Goal: Information Seeking & Learning: Compare options

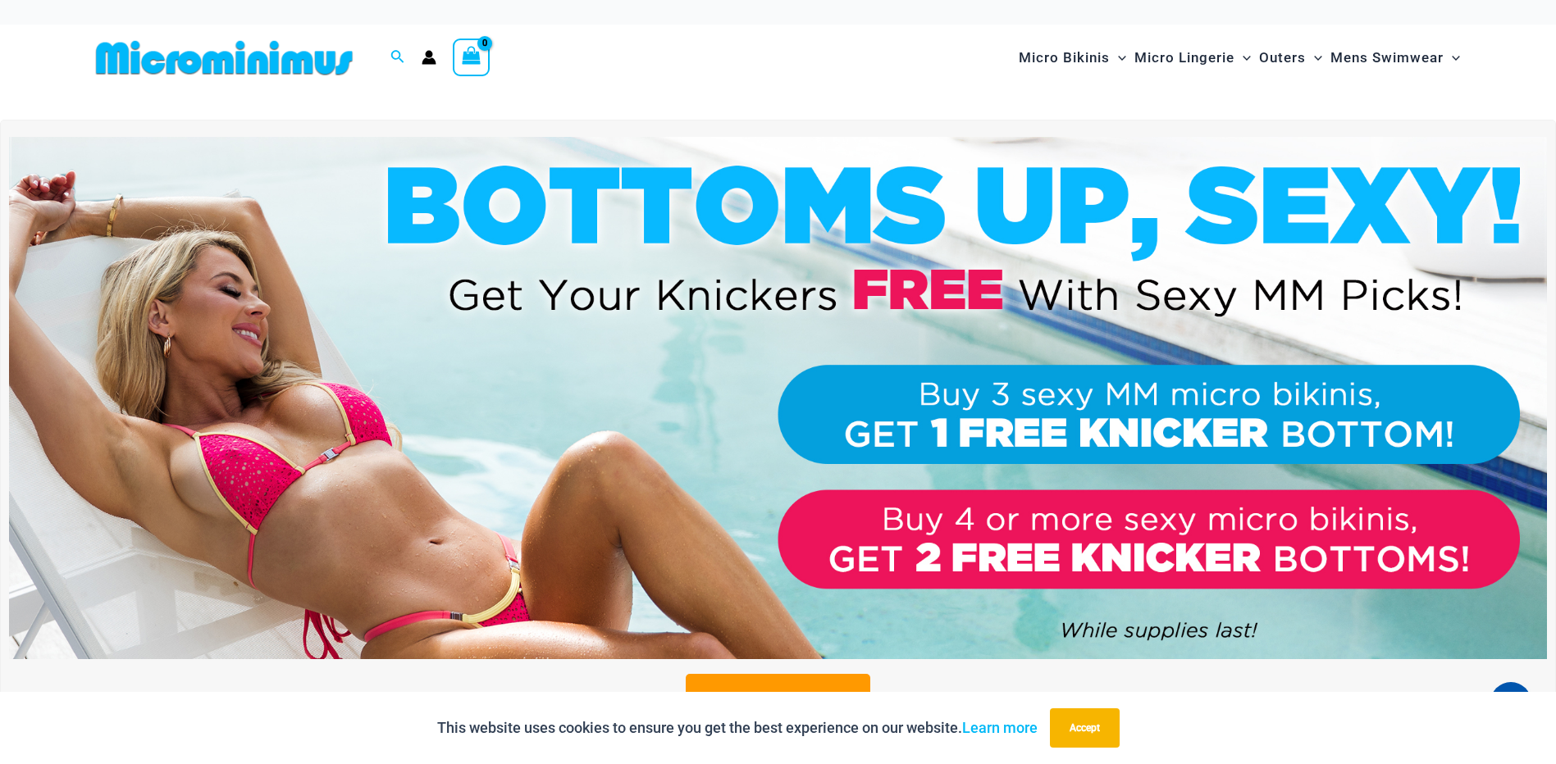
drag, startPoint x: 6, startPoint y: 545, endPoint x: 21, endPoint y: 230, distance: 314.5
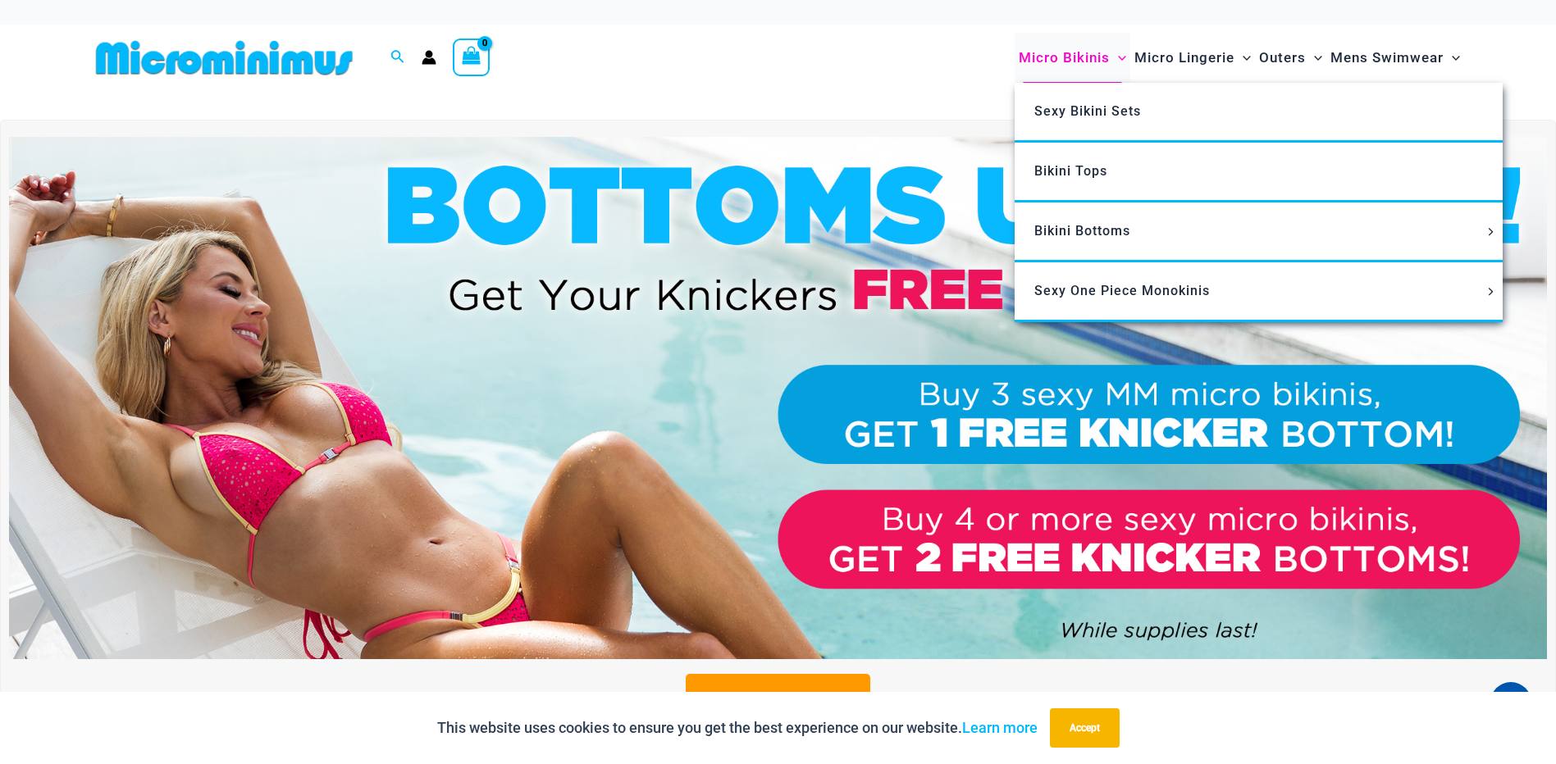
click at [766, 57] on span "Micro Bikinis" at bounding box center [1064, 58] width 91 height 42
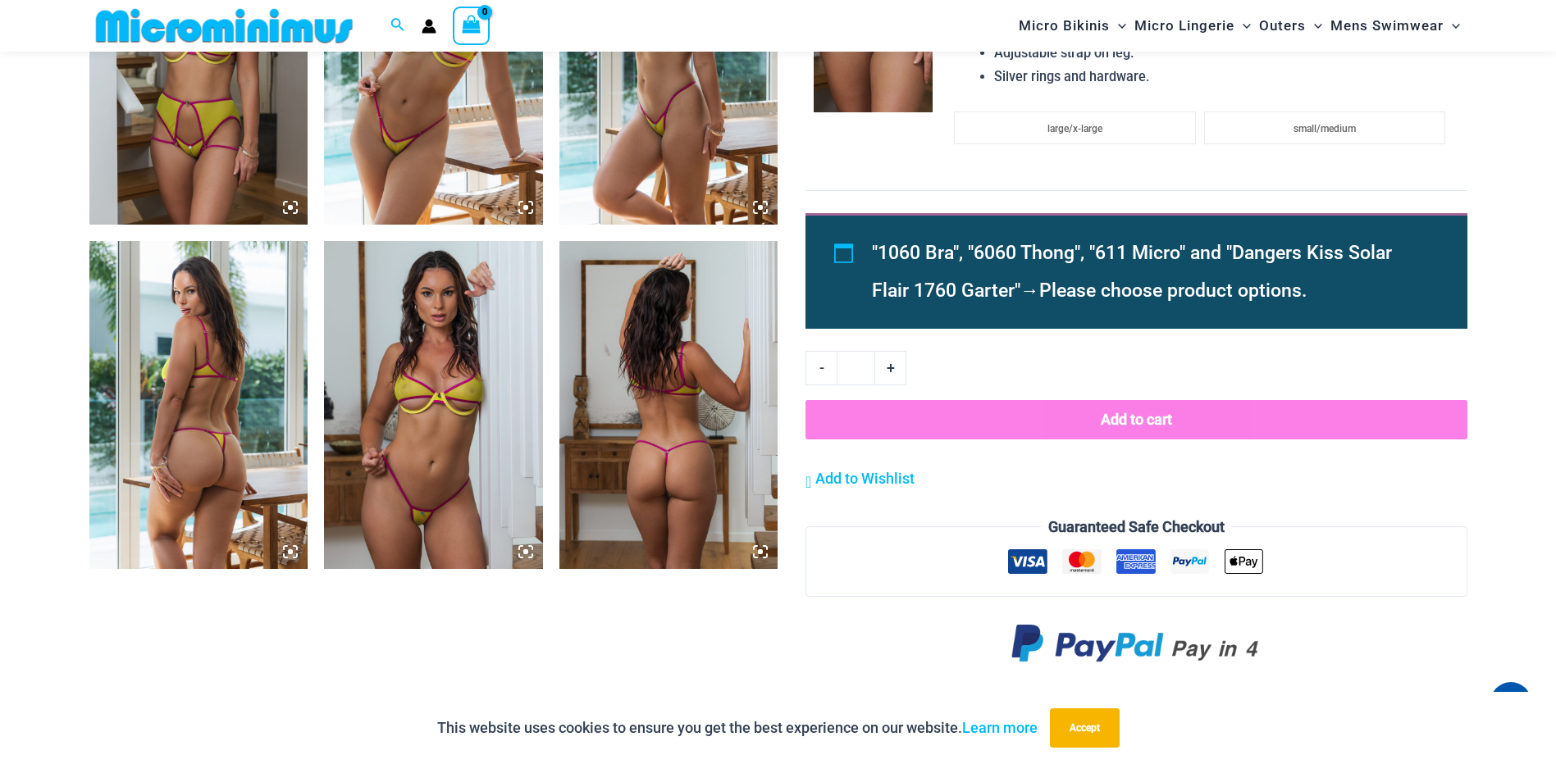
scroll to position [1625, 0]
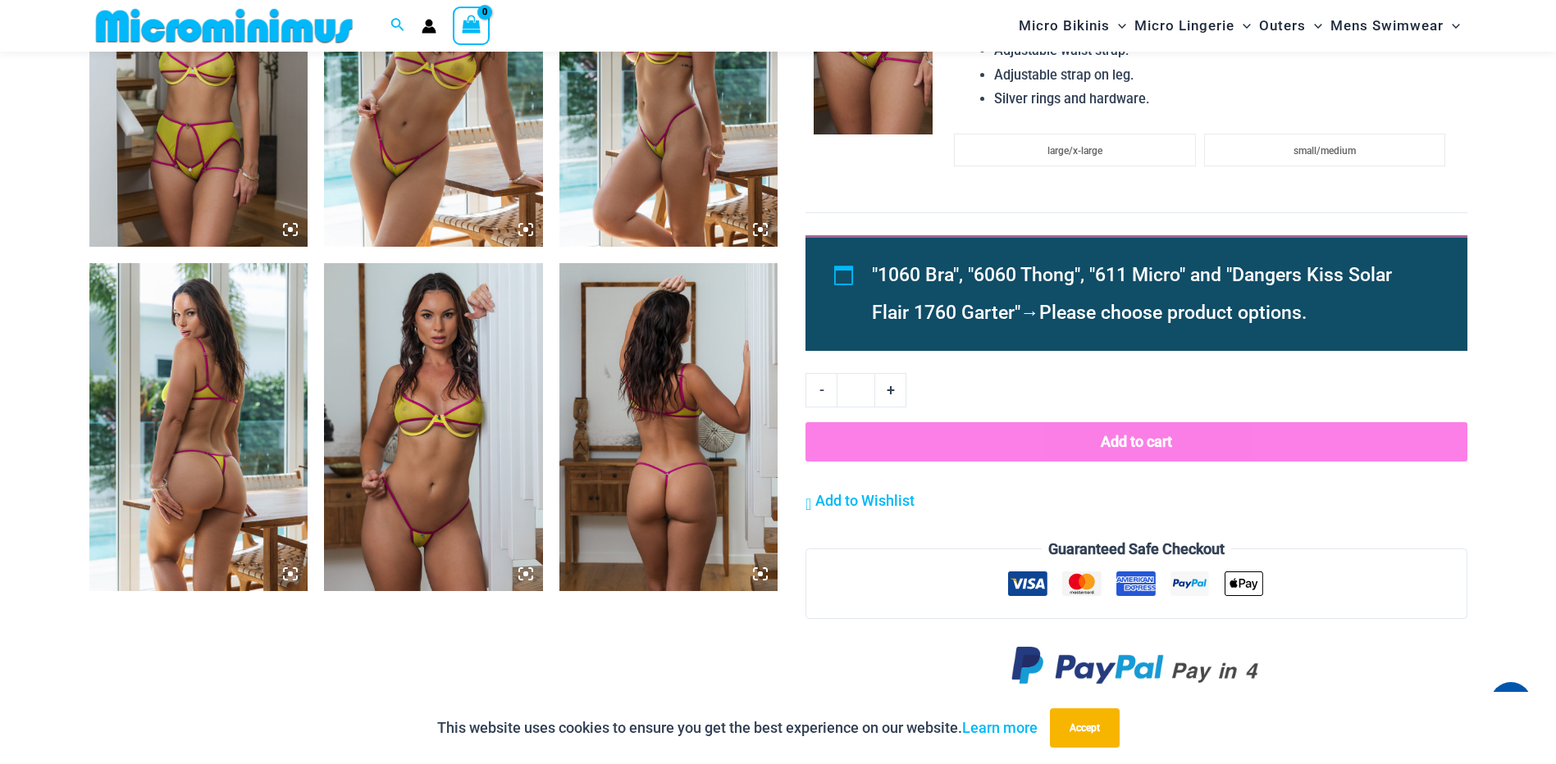
click at [399, 405] on img at bounding box center [433, 427] width 219 height 328
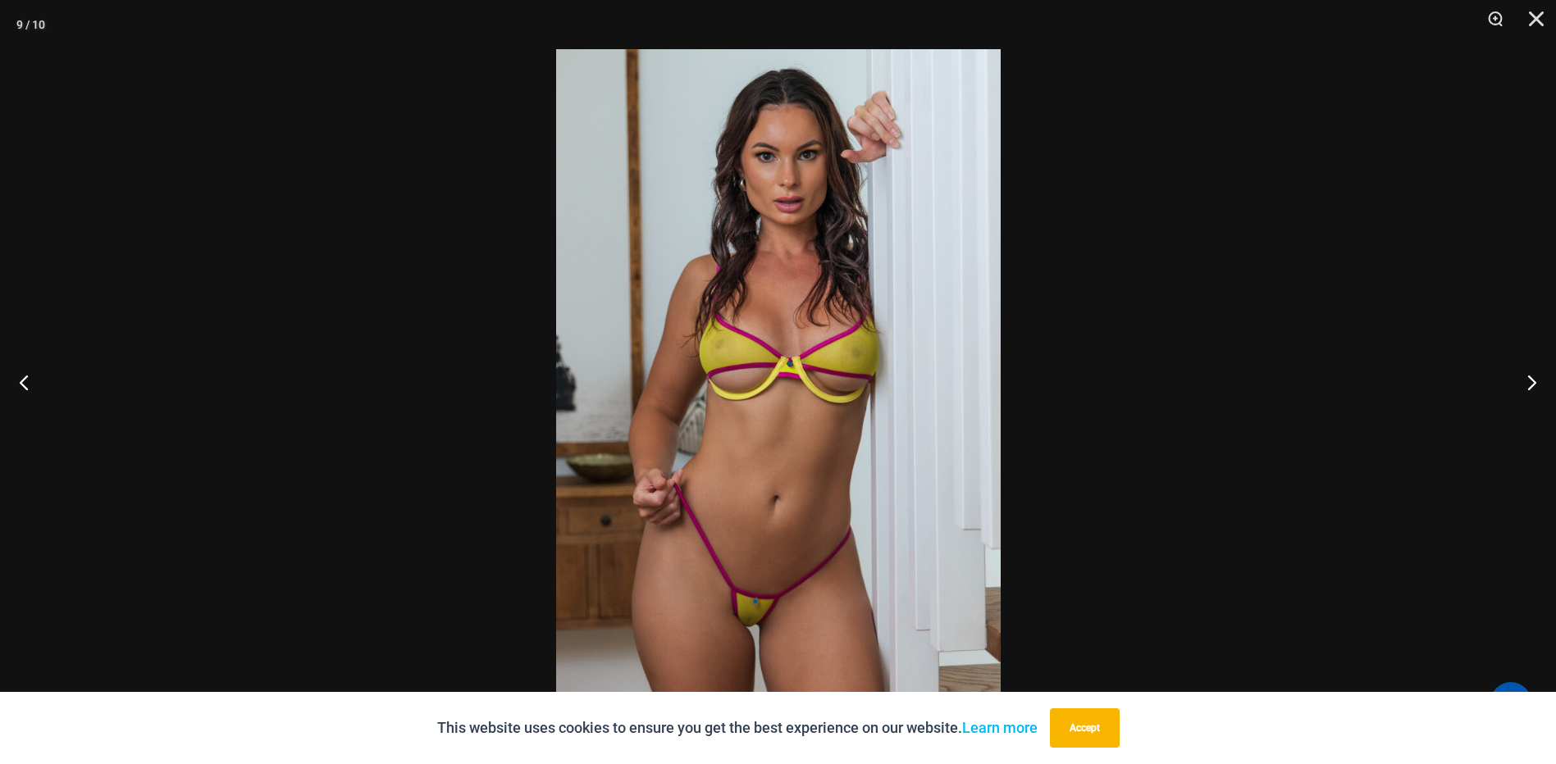
click at [391, 416] on div at bounding box center [778, 382] width 1556 height 764
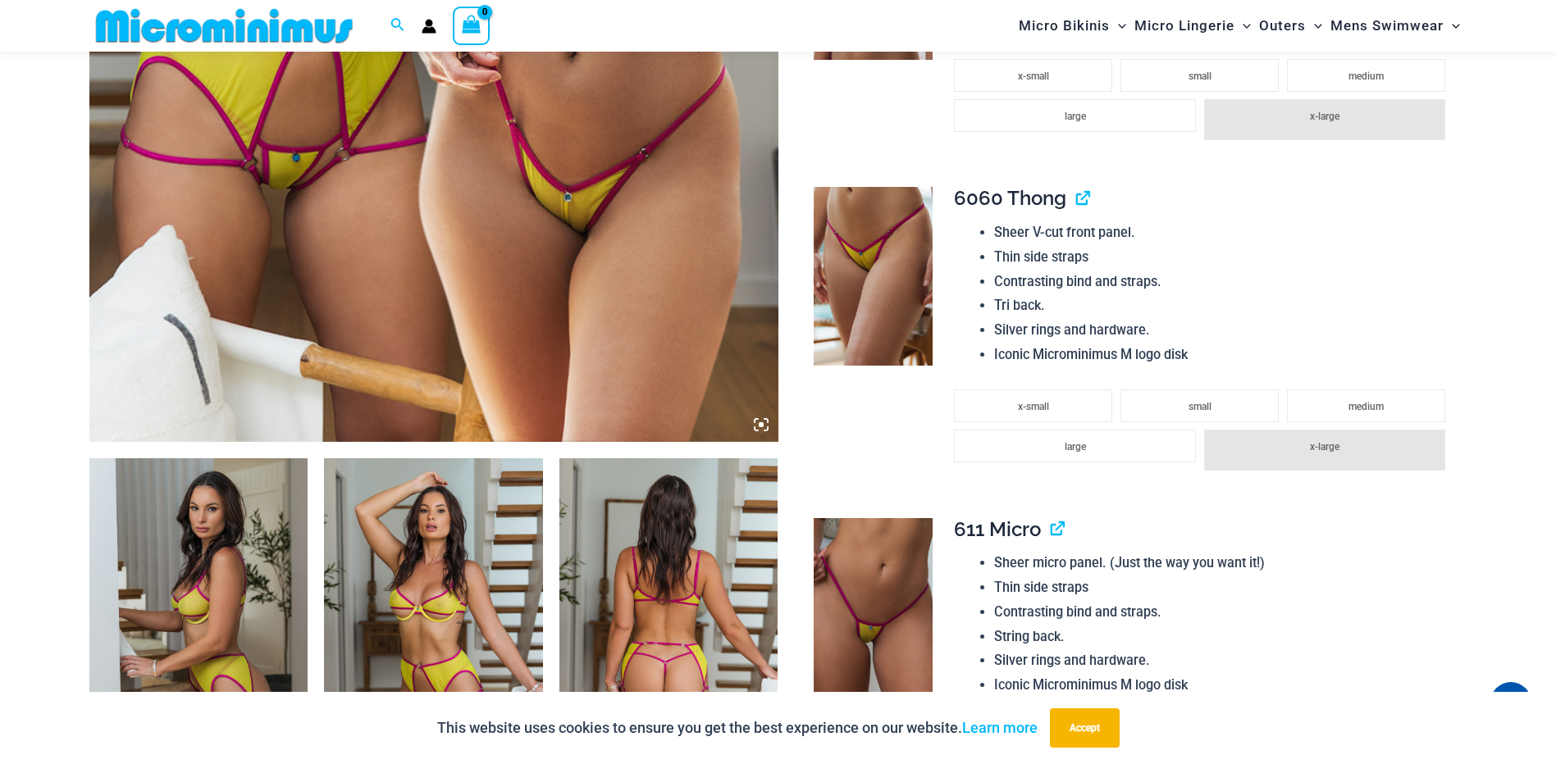
scroll to position [723, 0]
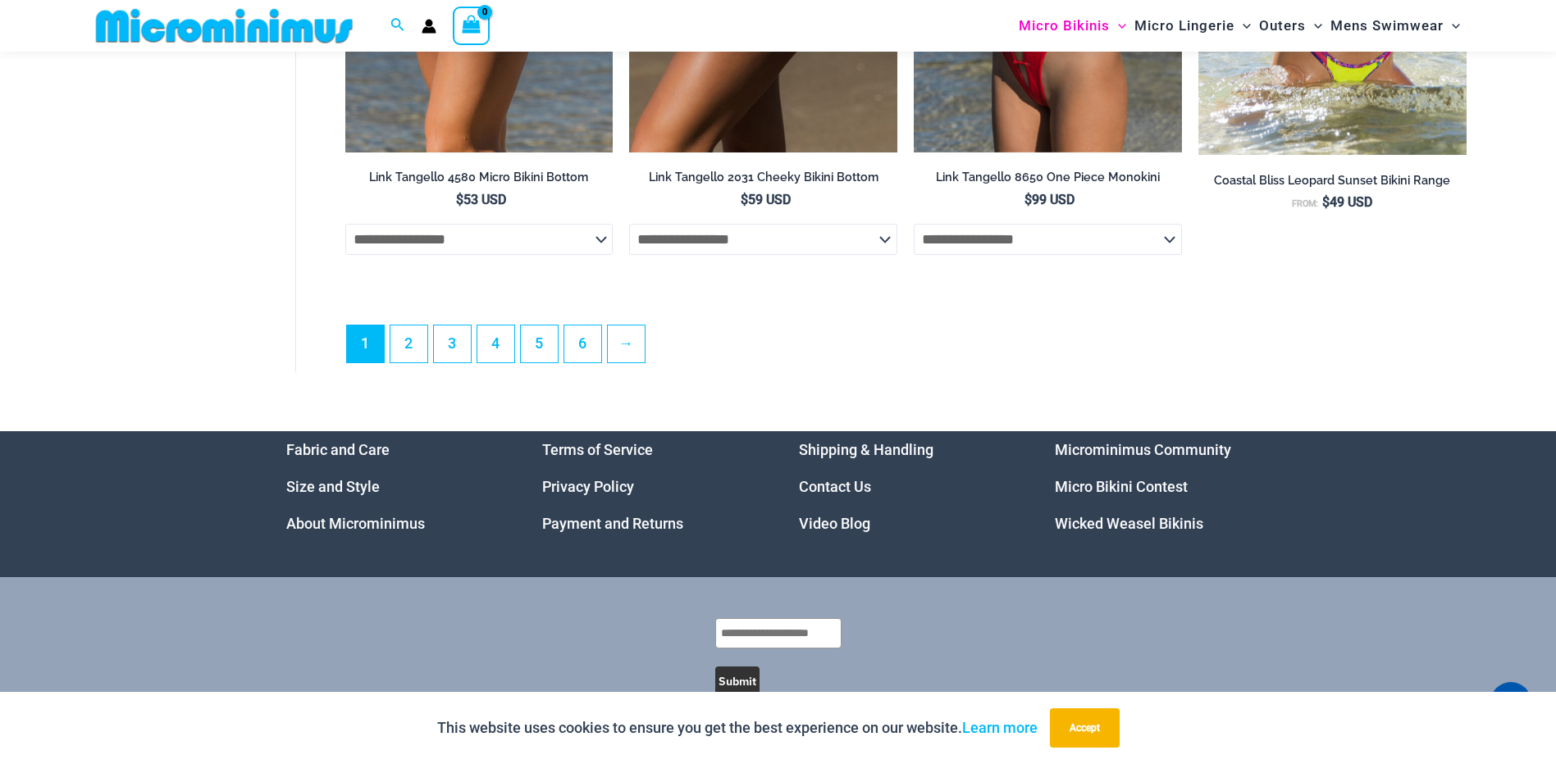
scroll to position [4754, 0]
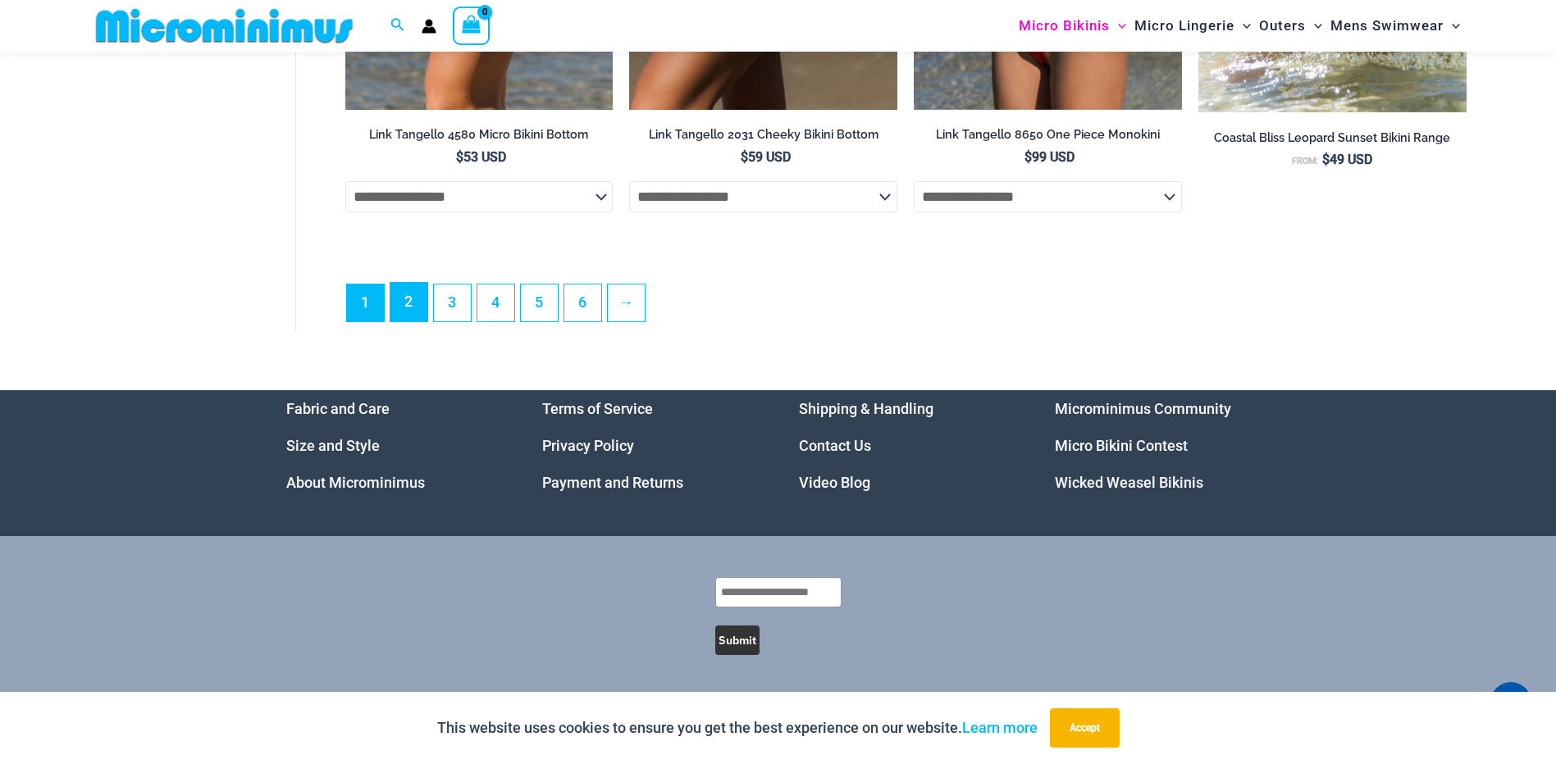
click at [418, 313] on link "2" at bounding box center [408, 302] width 37 height 39
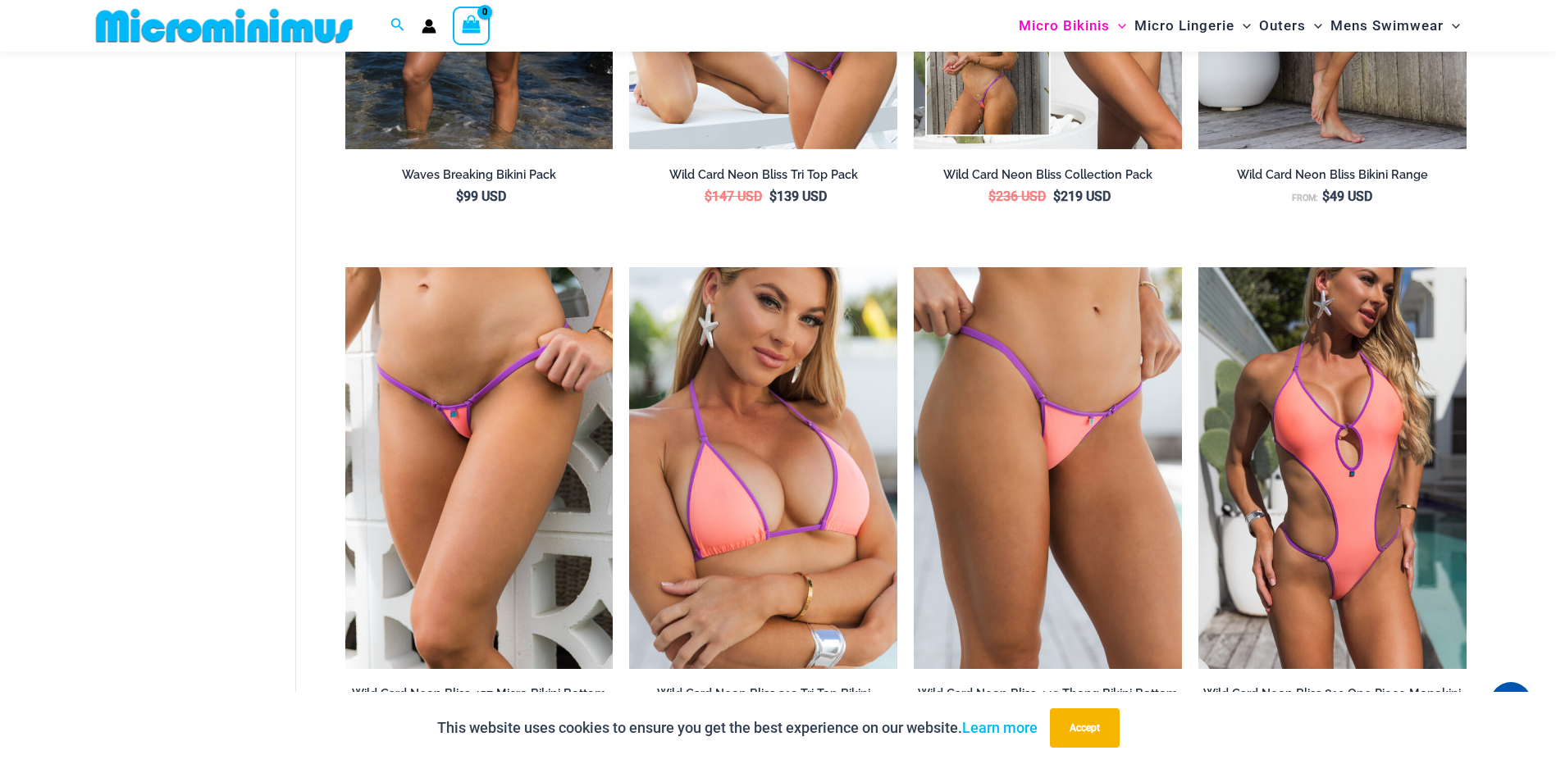
scroll to position [0, 0]
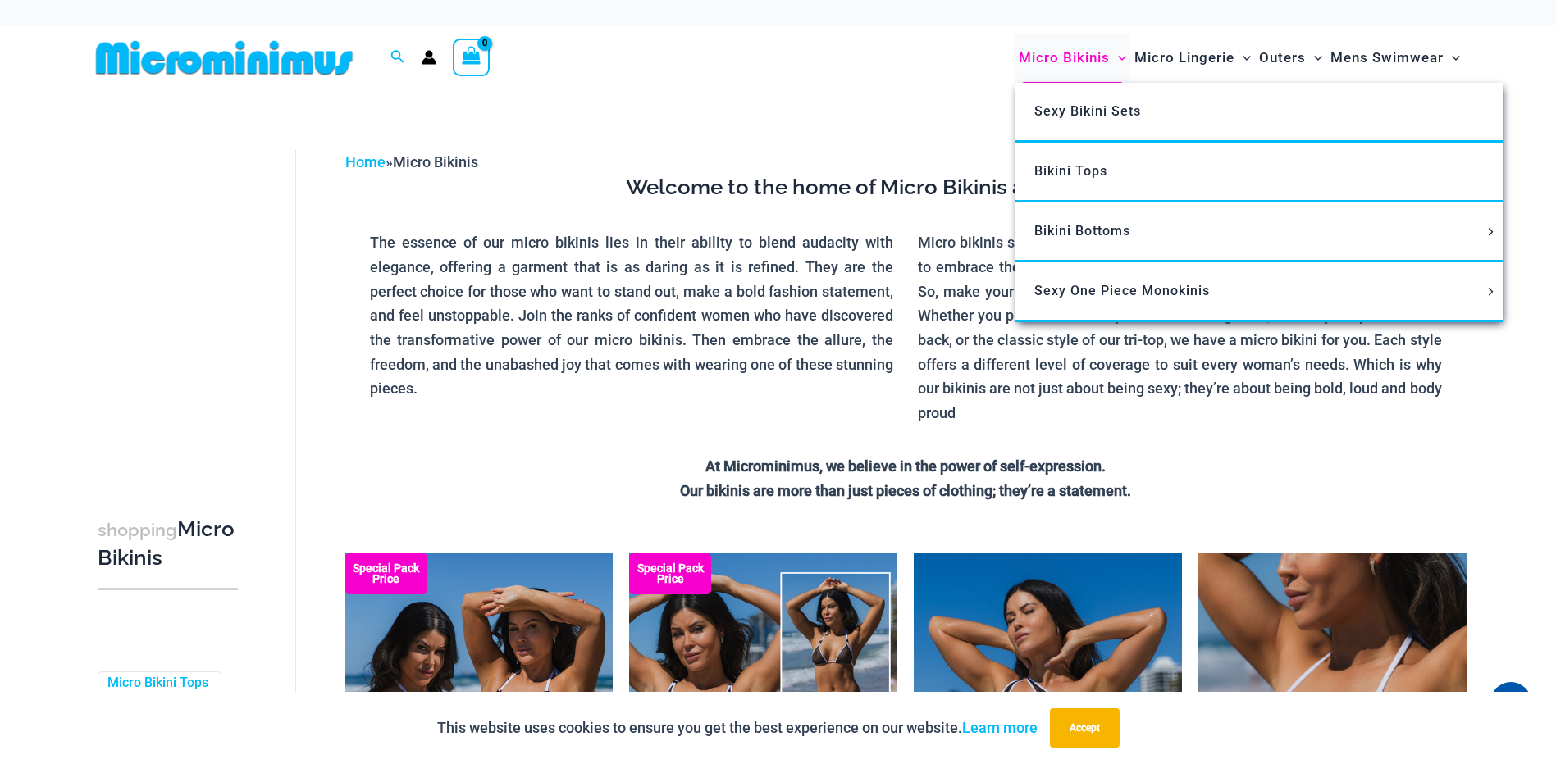
drag, startPoint x: 1072, startPoint y: 366, endPoint x: 1026, endPoint y: 62, distance: 307.0
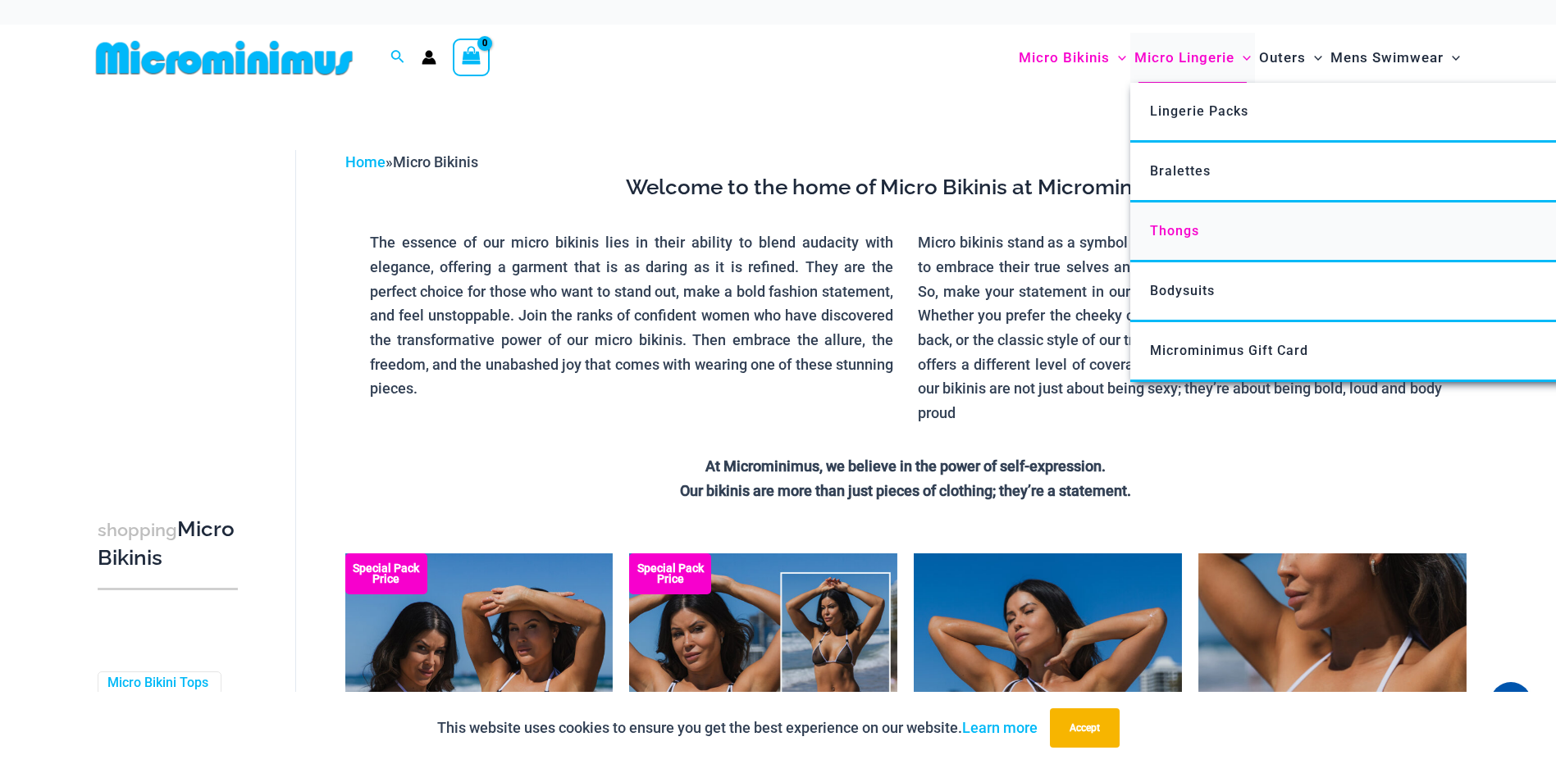
click at [1166, 234] on span "Thongs" at bounding box center [1174, 231] width 49 height 16
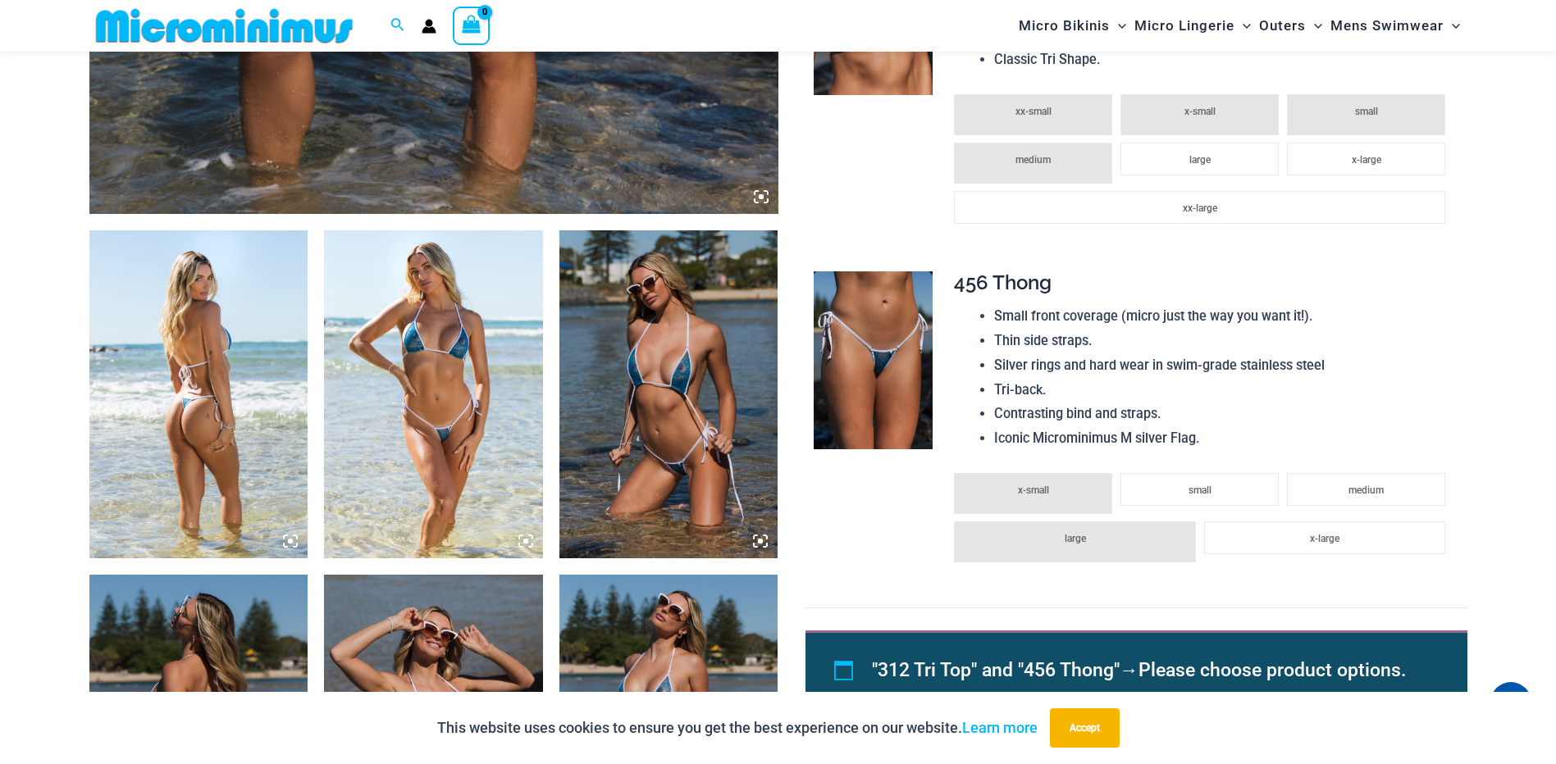
scroll to position [970, 0]
click at [670, 432] on img at bounding box center [668, 394] width 219 height 328
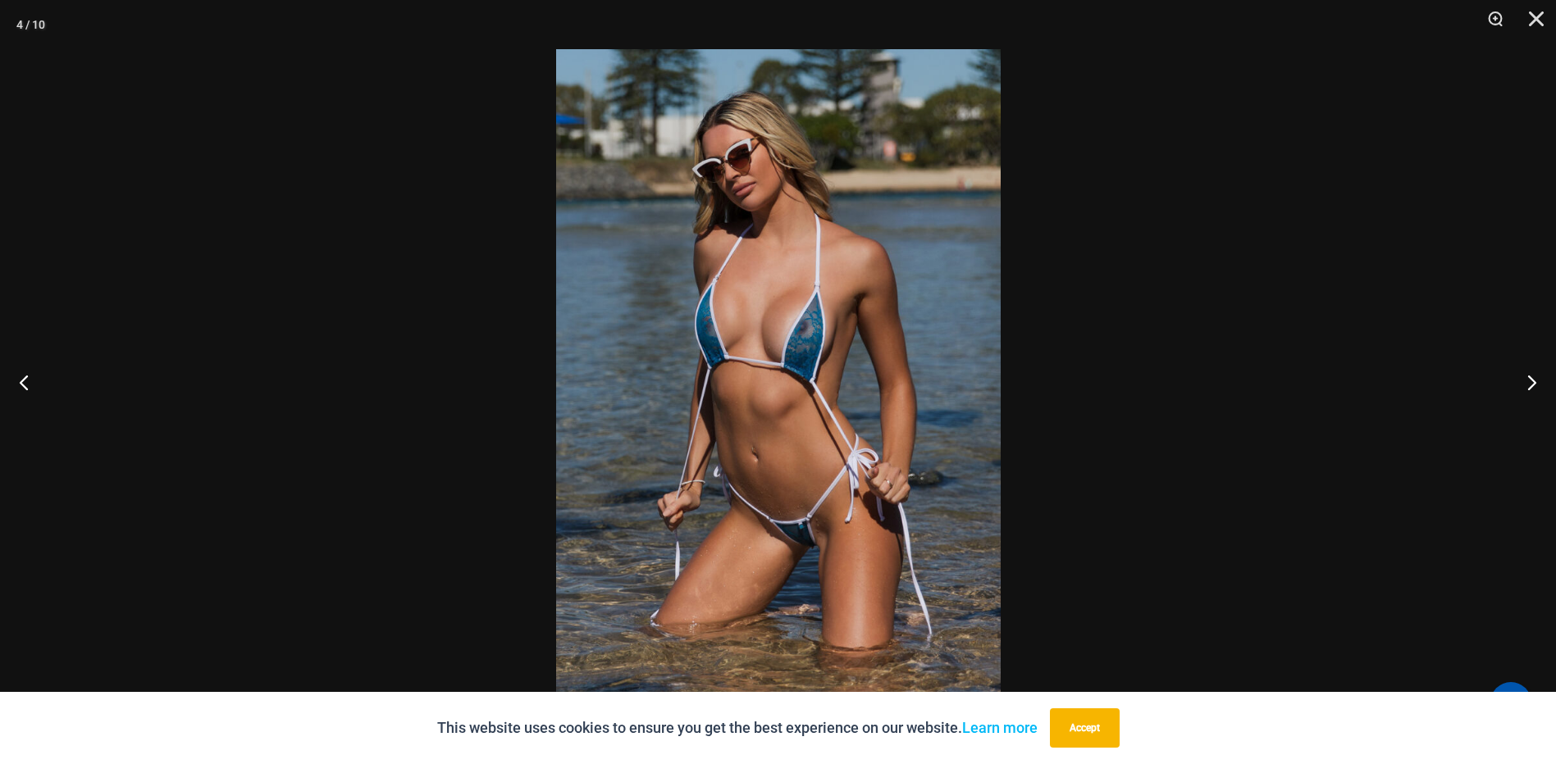
click at [491, 486] on div at bounding box center [778, 382] width 1556 height 764
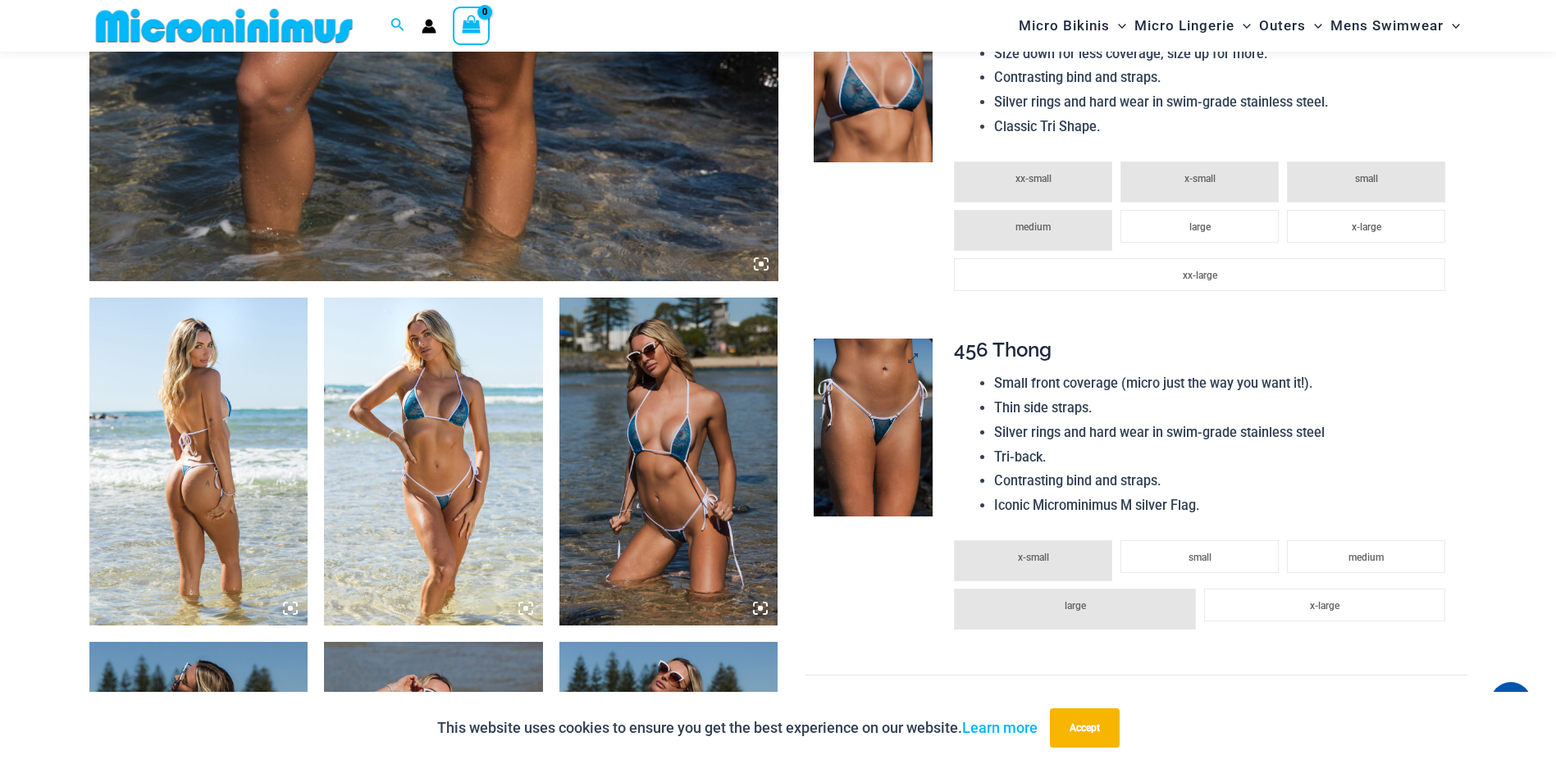
scroll to position [888, 0]
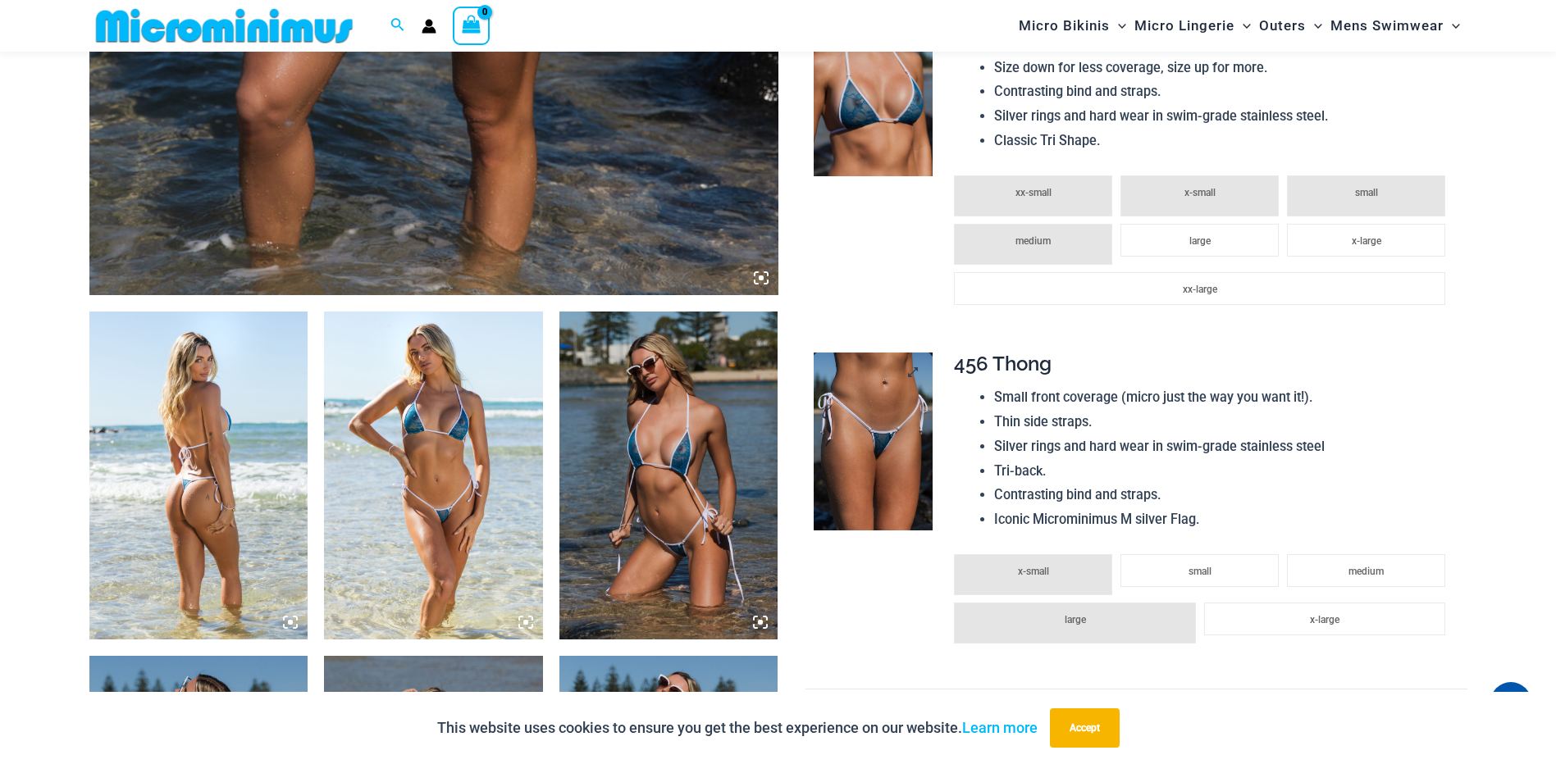
click at [875, 379] on img at bounding box center [873, 442] width 119 height 179
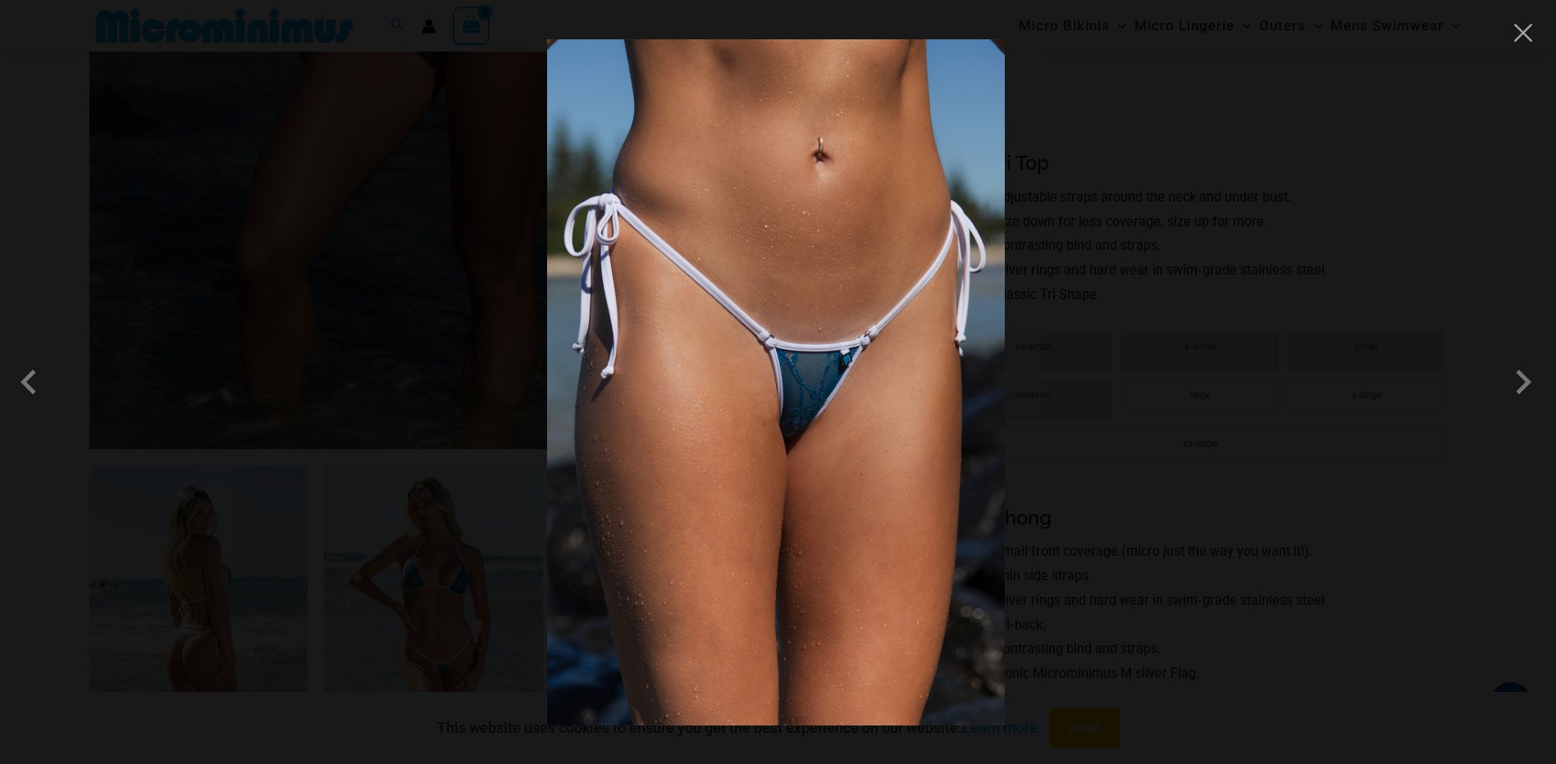
scroll to position [723, 0]
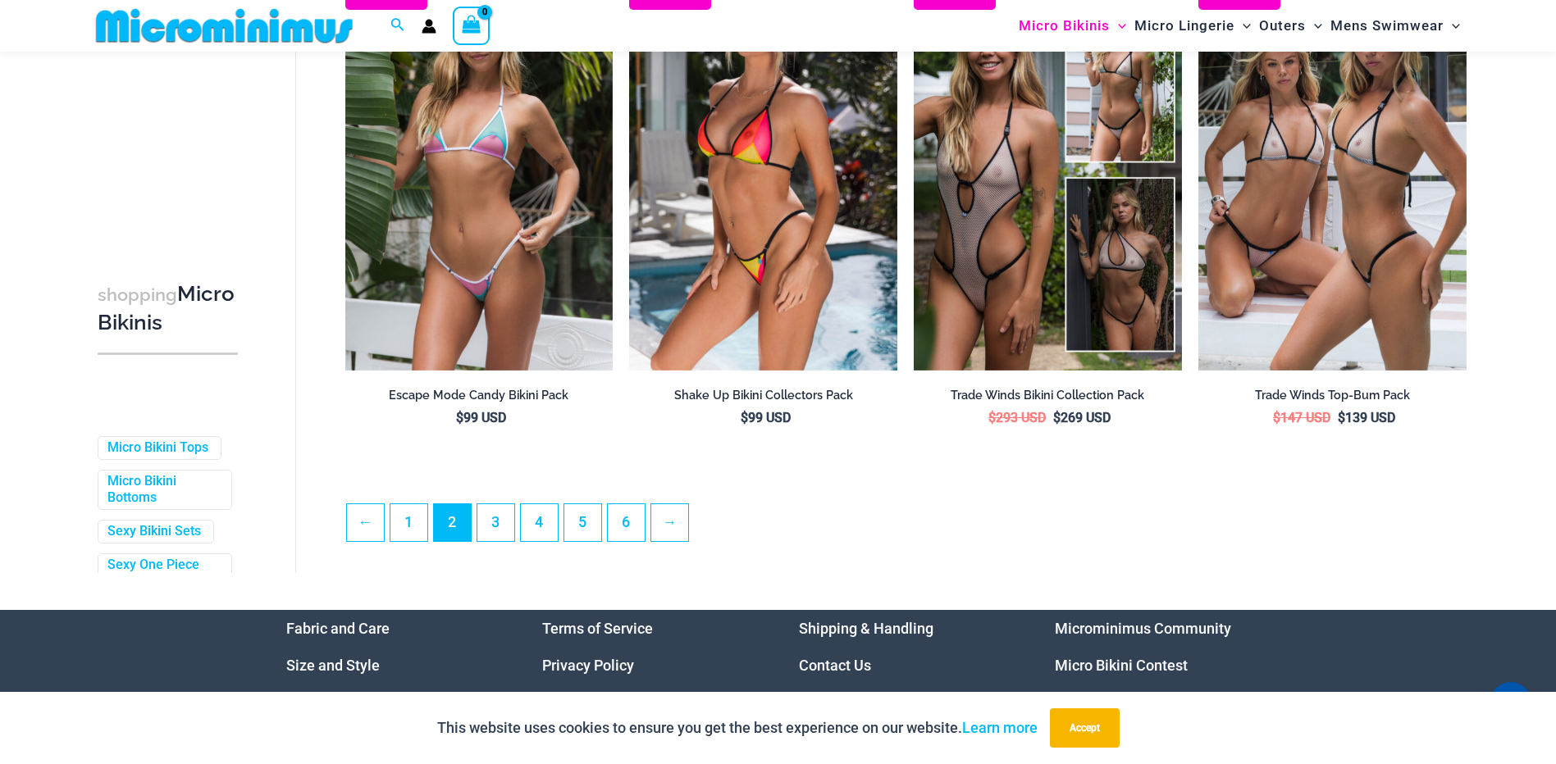
scroll to position [4265, 0]
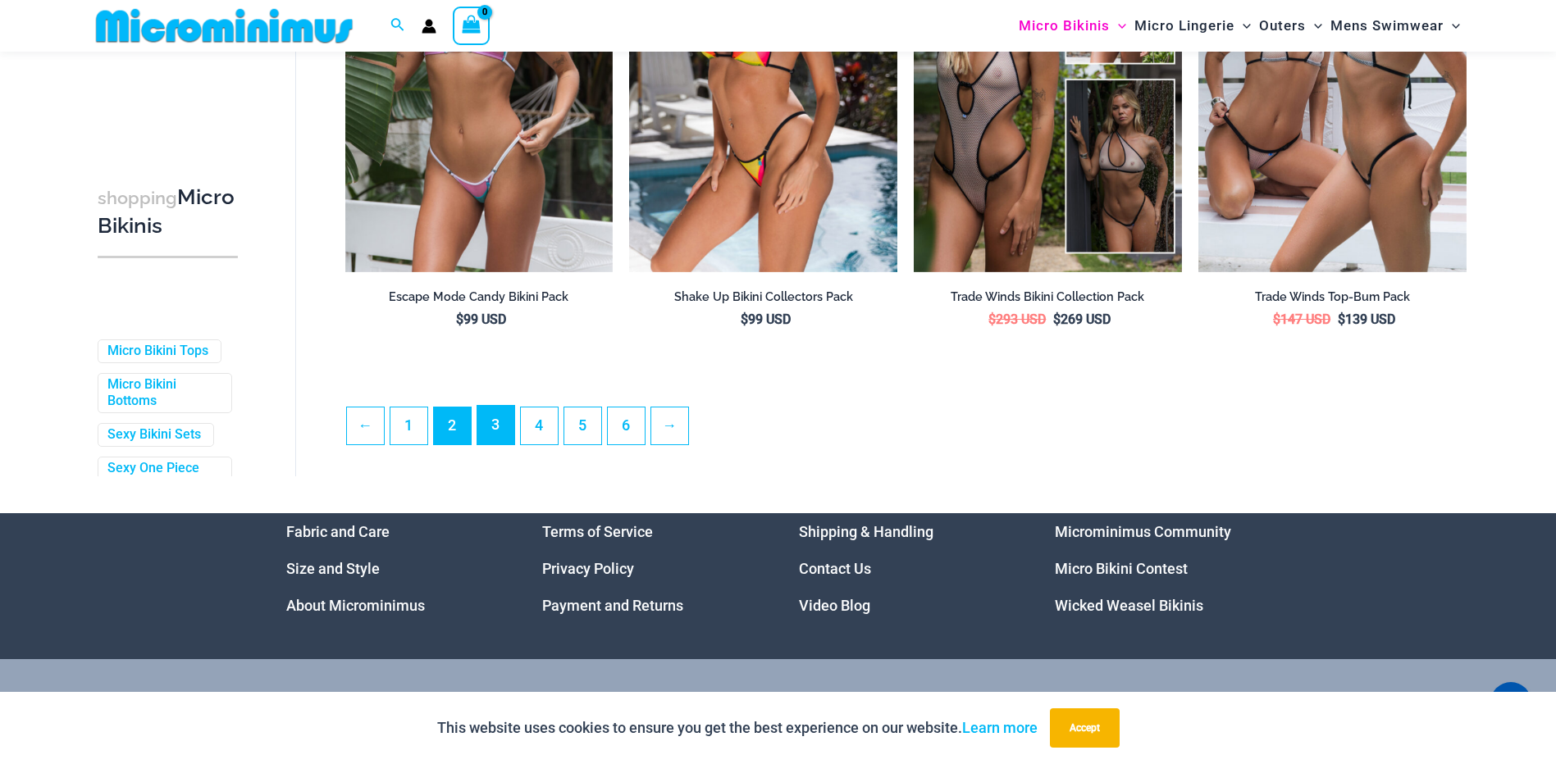
click at [501, 445] on link "3" at bounding box center [495, 425] width 37 height 39
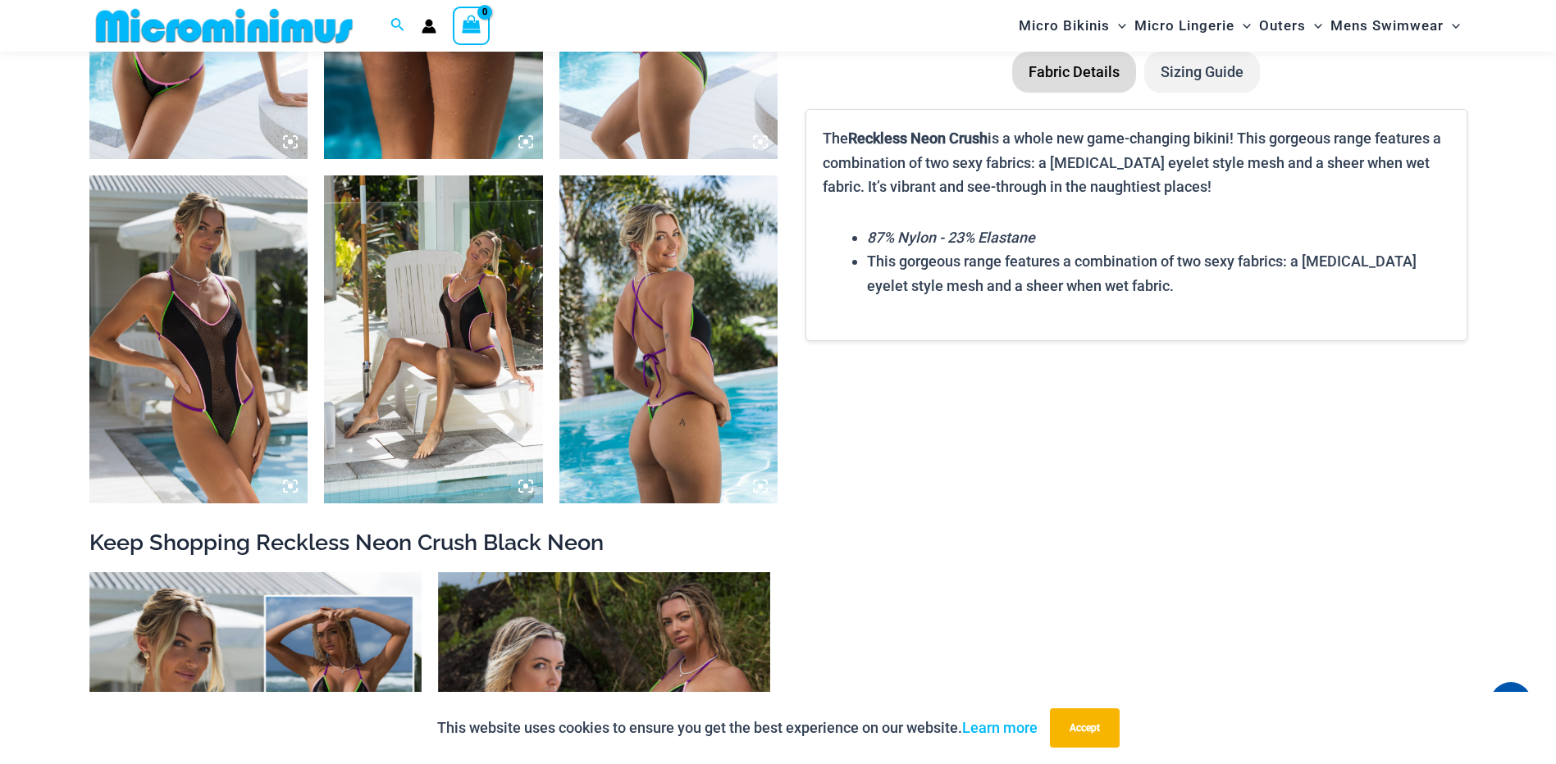
scroll to position [2446, 0]
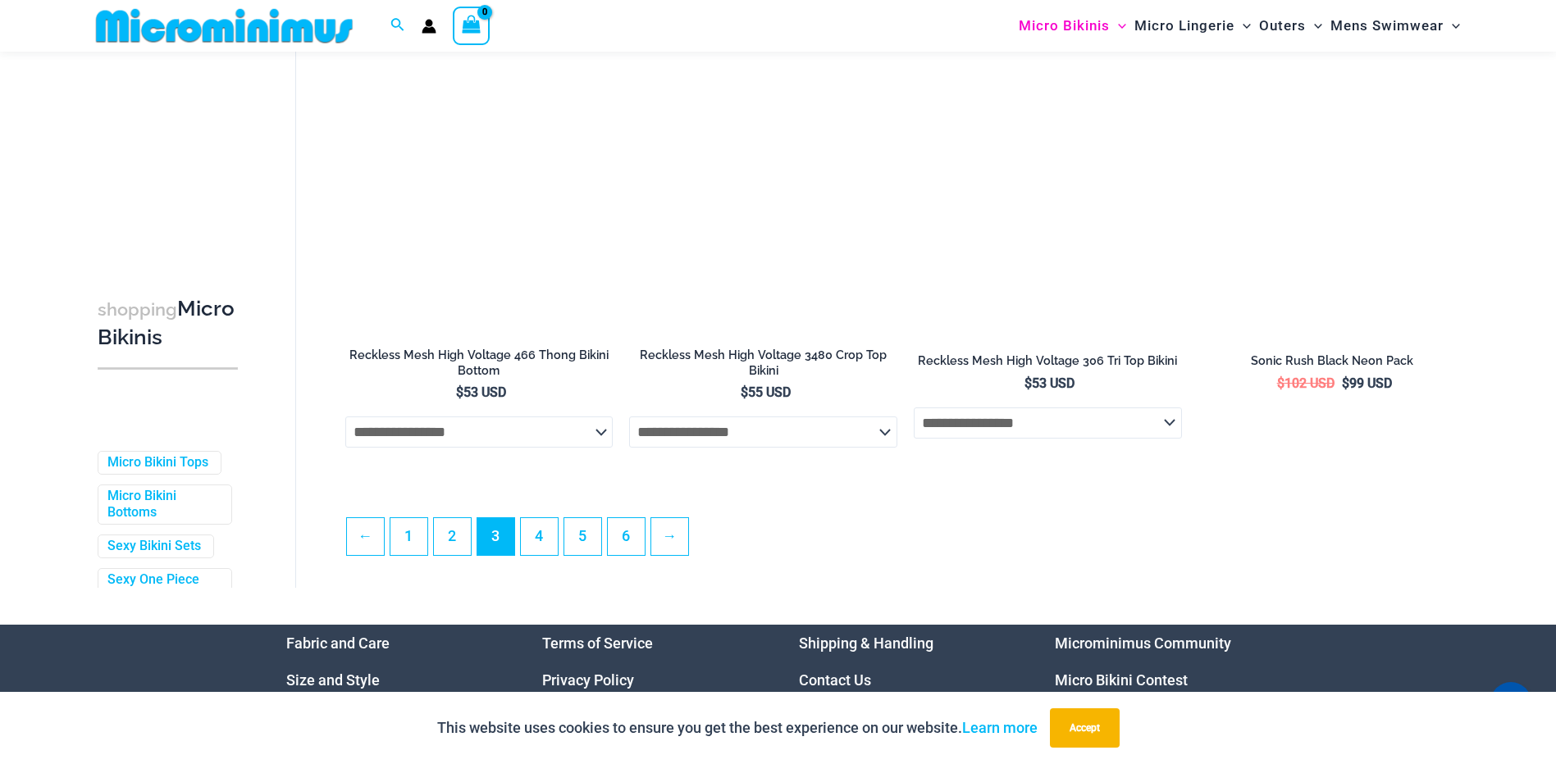
scroll to position [4265, 0]
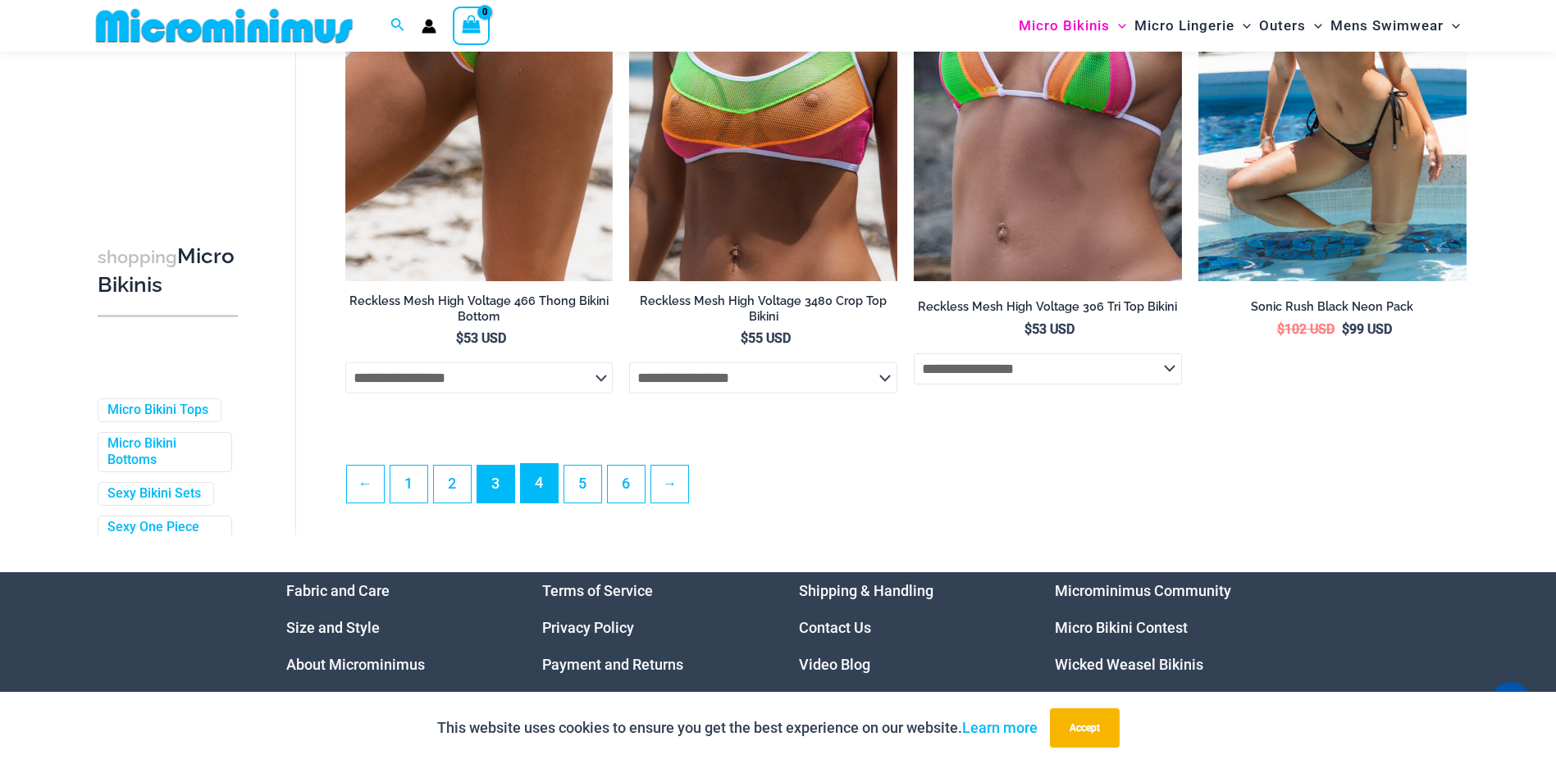
click at [549, 485] on link "4" at bounding box center [539, 483] width 37 height 39
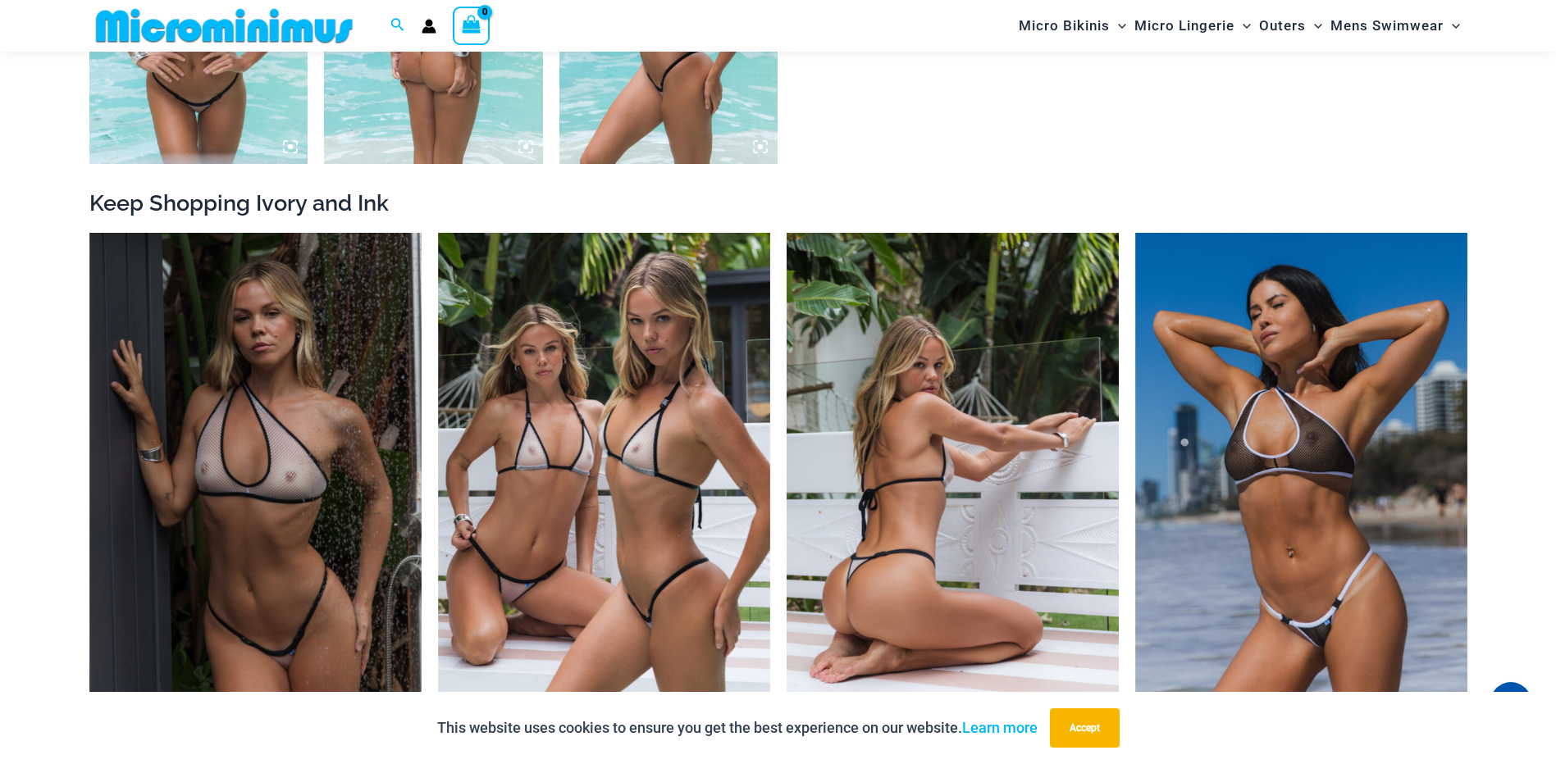
scroll to position [1134, 0]
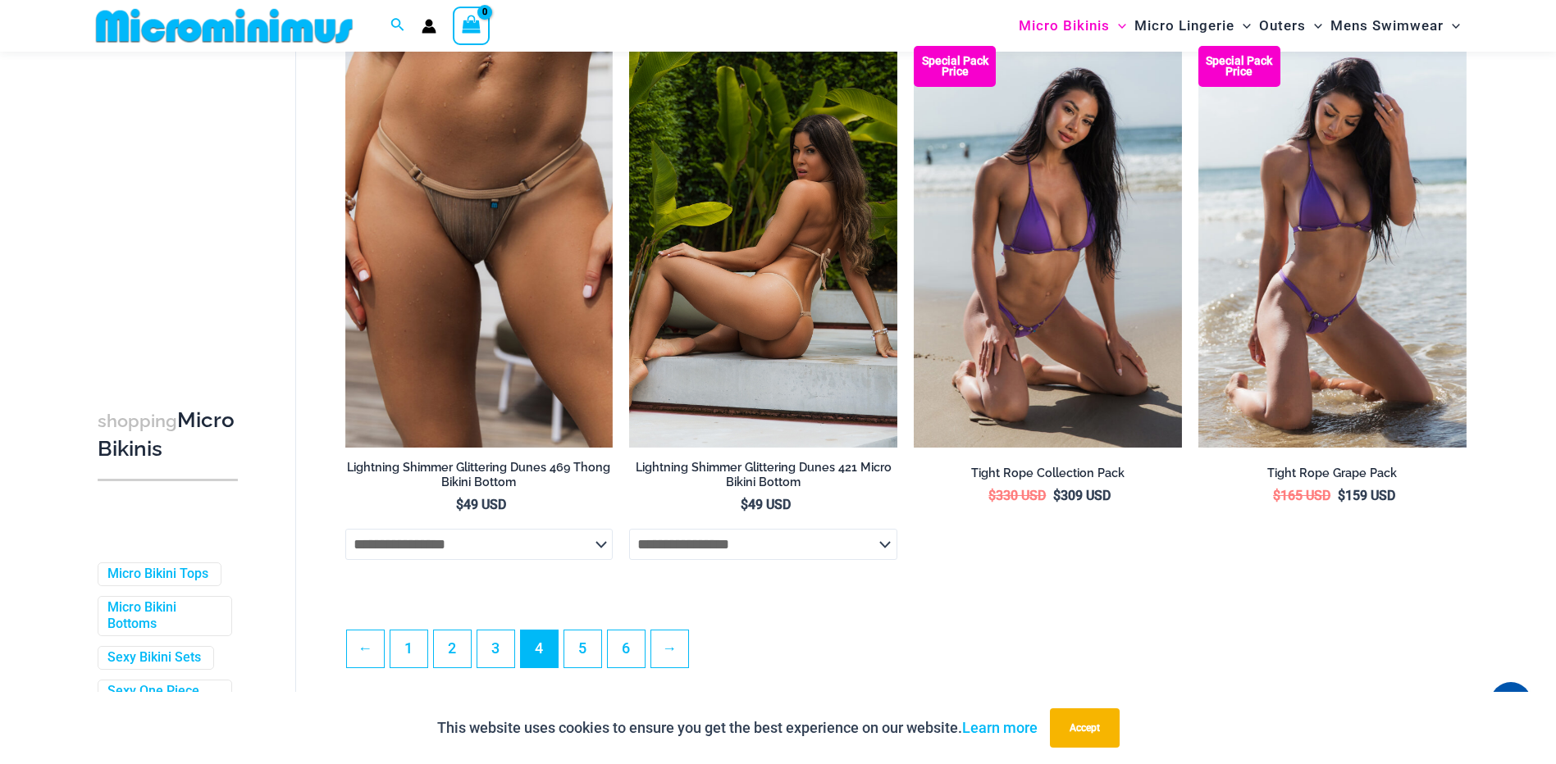
scroll to position [4101, 0]
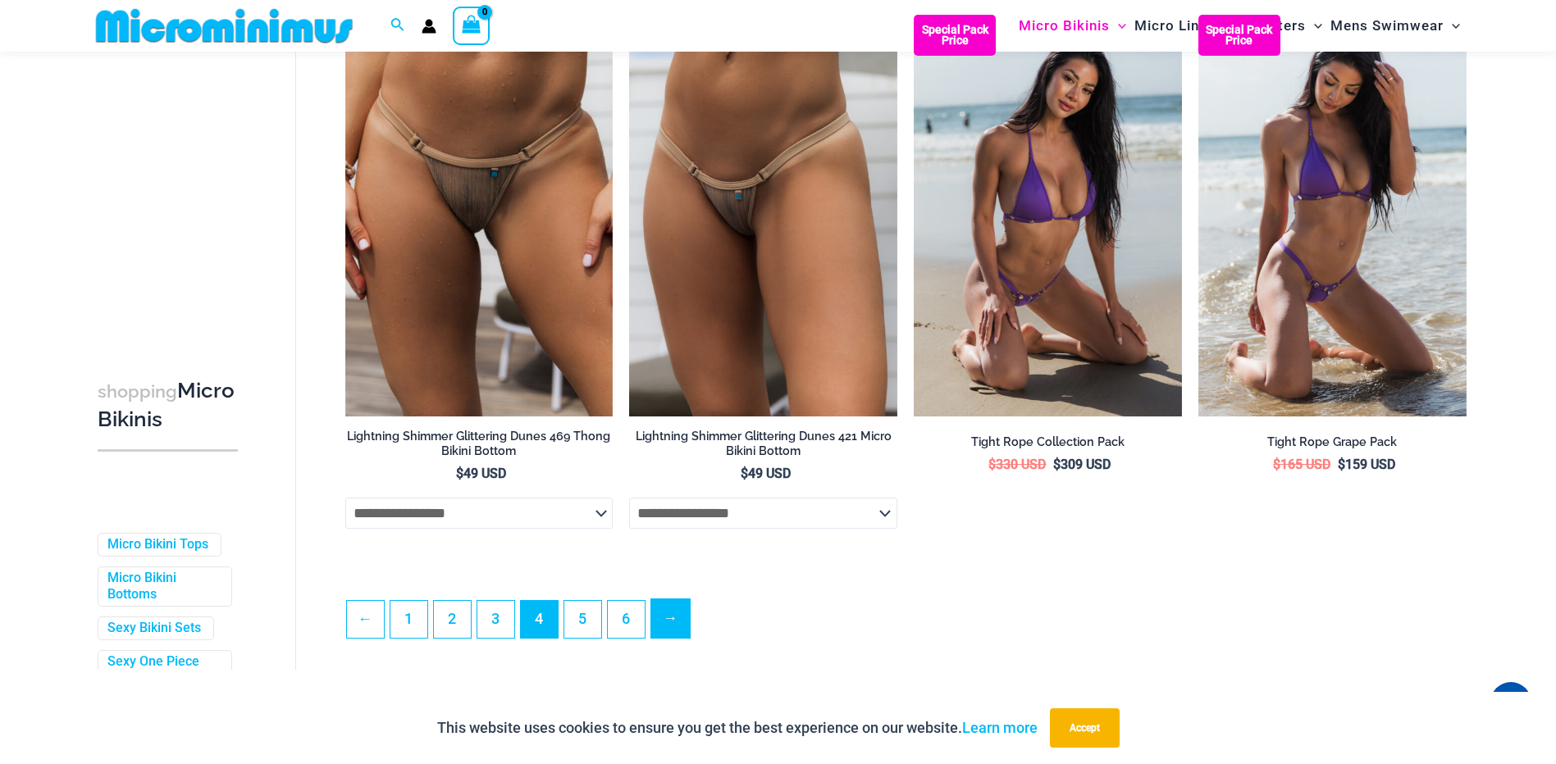
click at [664, 629] on link "→" at bounding box center [670, 619] width 39 height 39
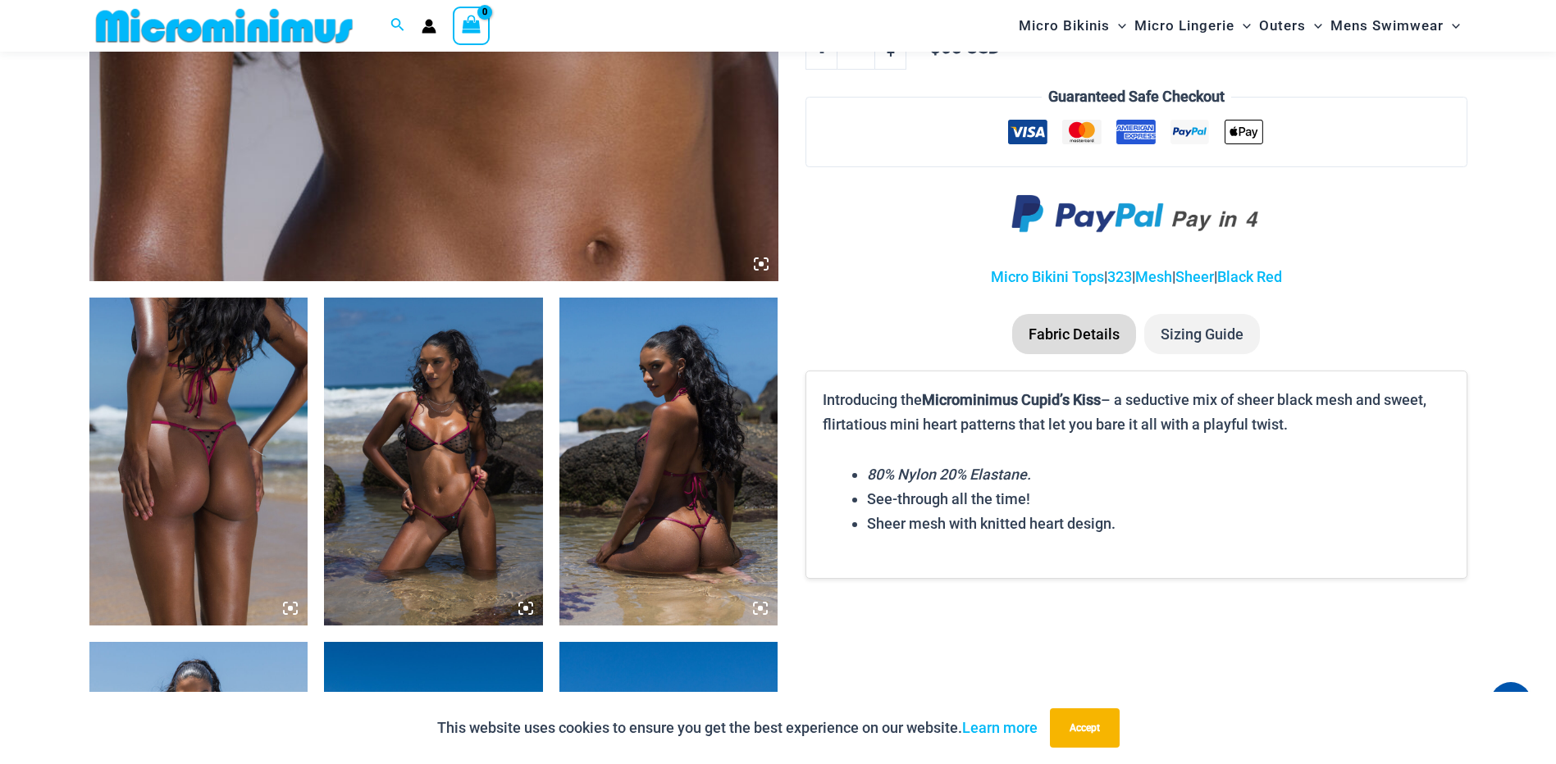
scroll to position [1134, 0]
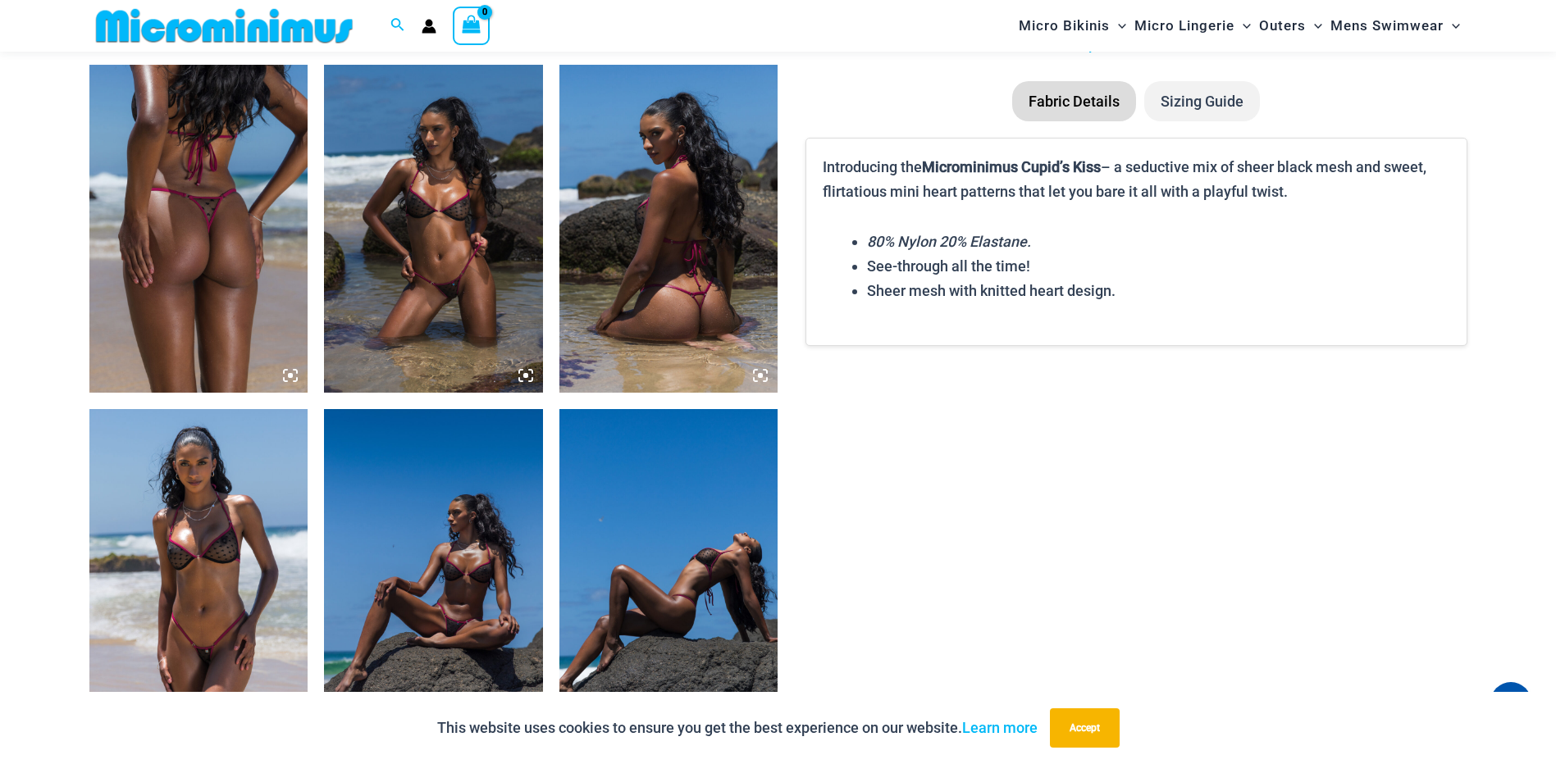
click at [267, 564] on img at bounding box center [198, 573] width 219 height 328
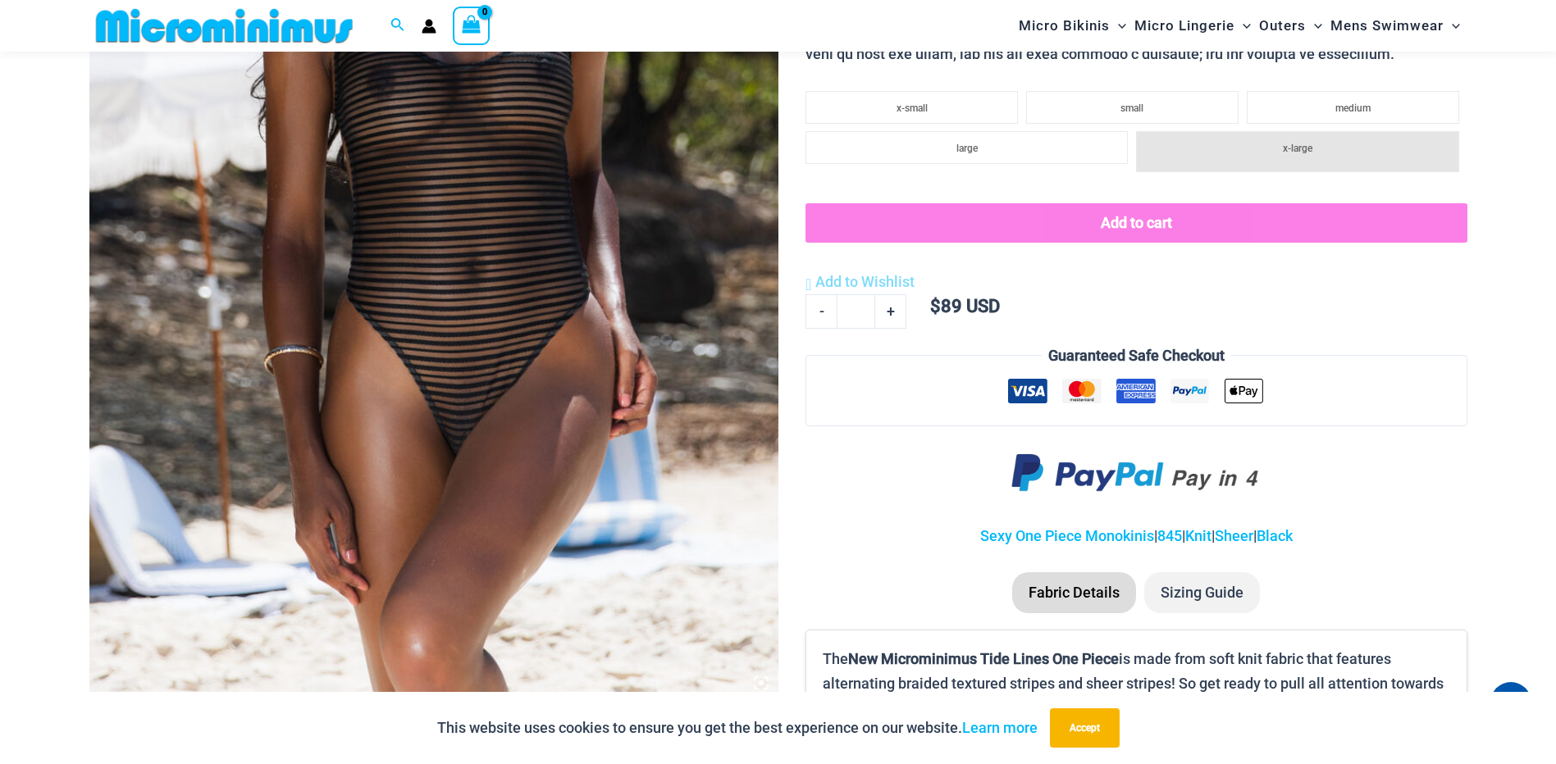
scroll to position [477, 0]
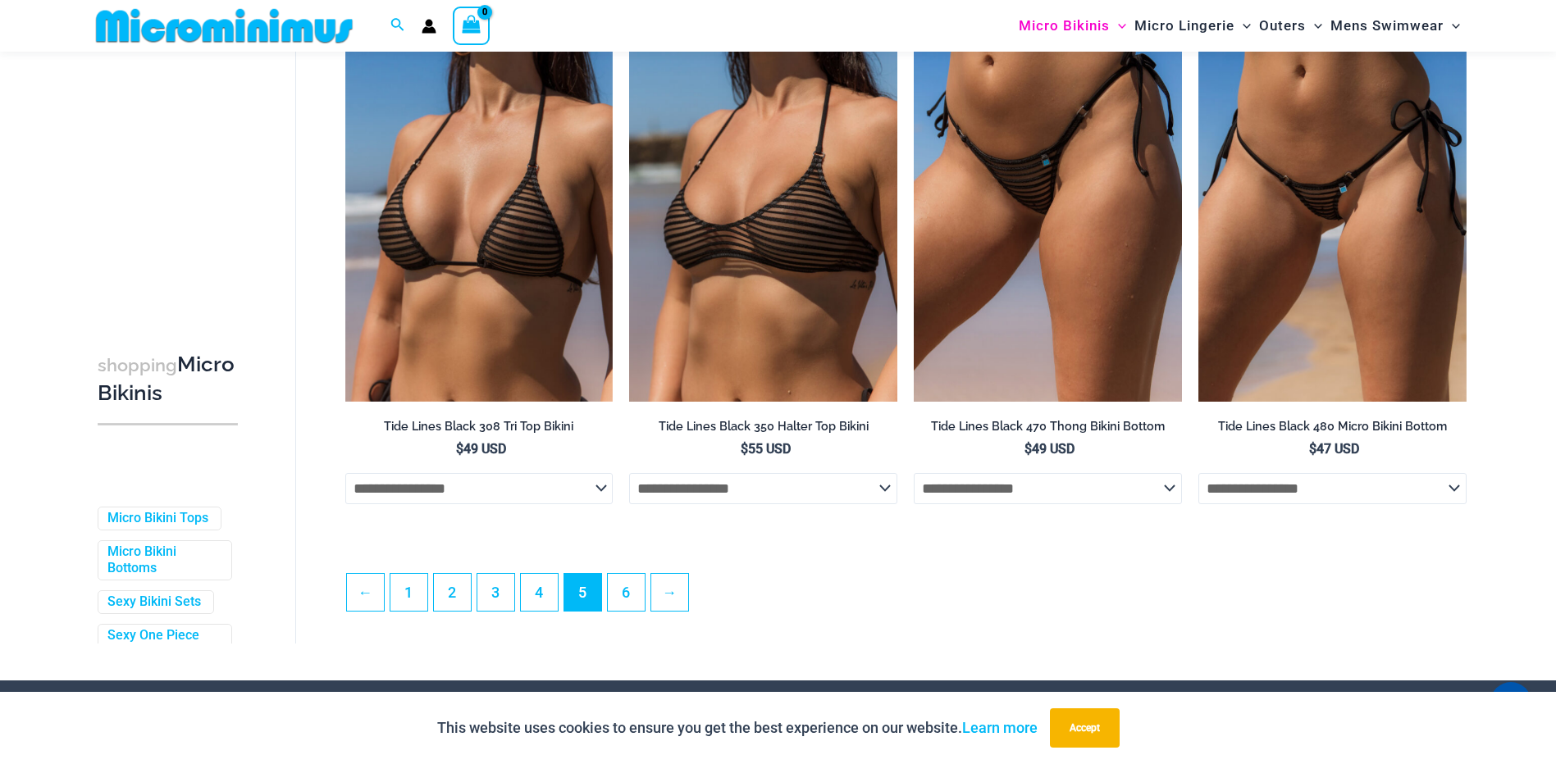
scroll to position [4101, 0]
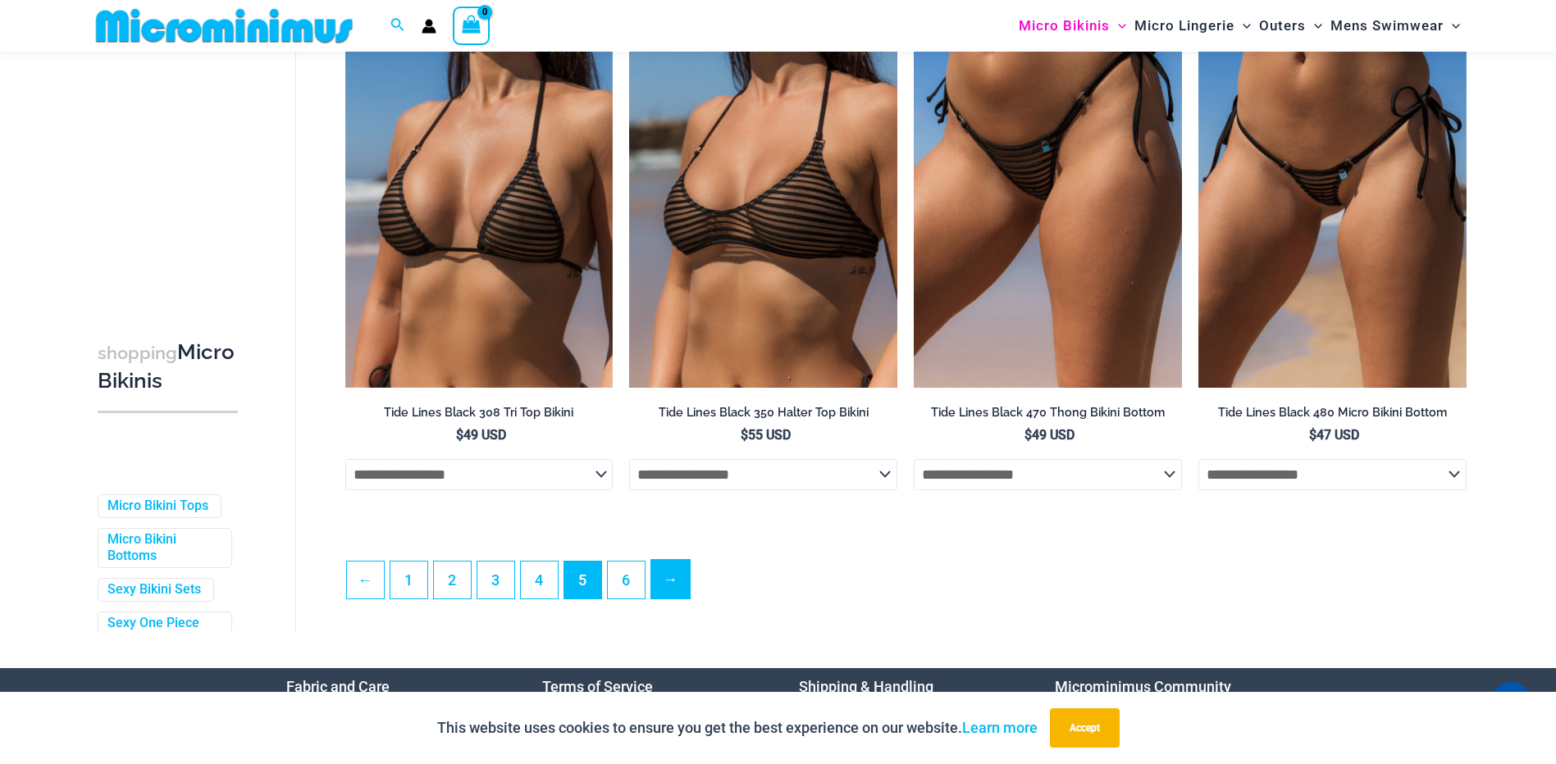
click at [656, 573] on link "→" at bounding box center [670, 579] width 39 height 39
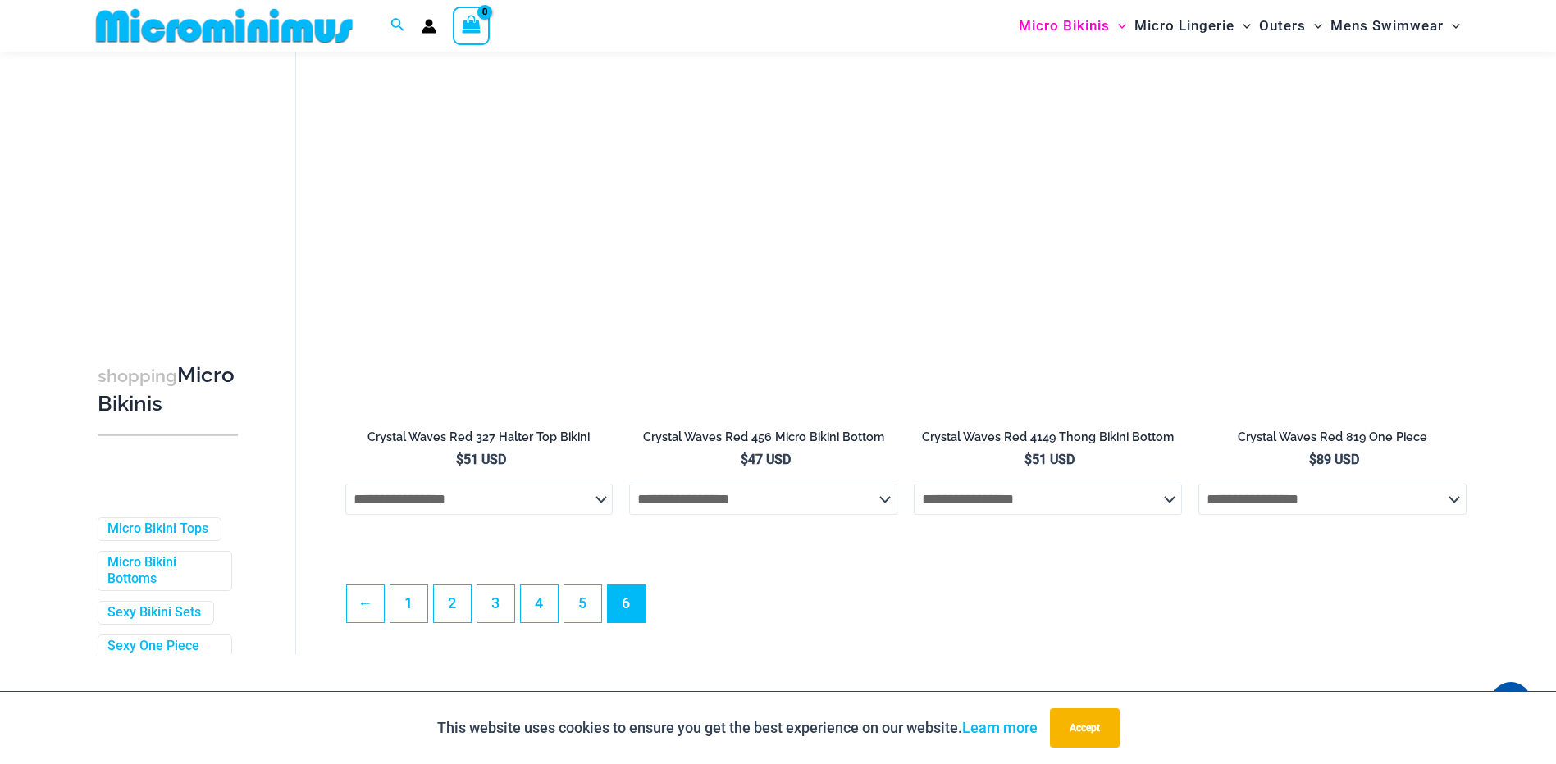
scroll to position [3199, 0]
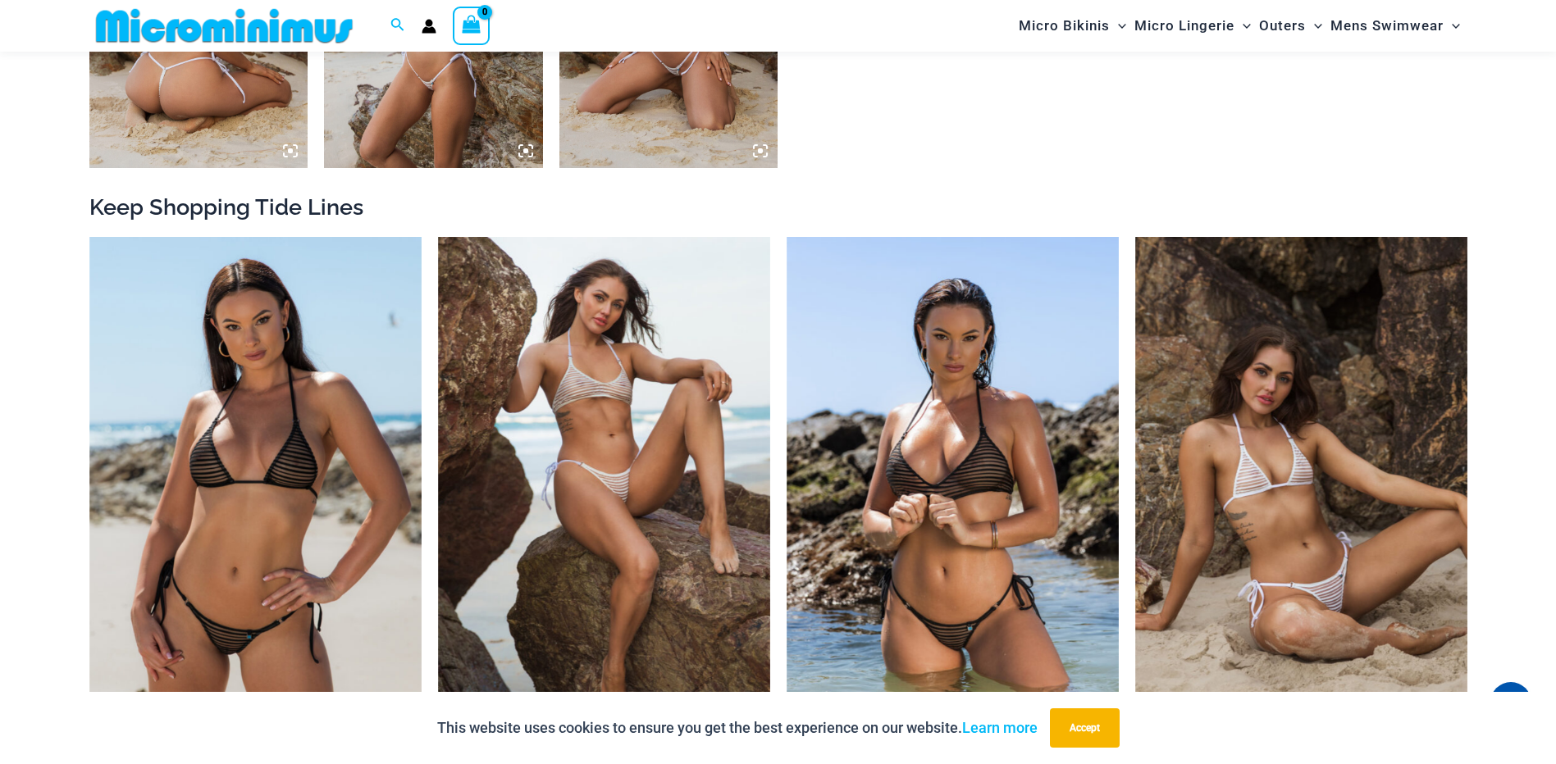
scroll to position [1708, 0]
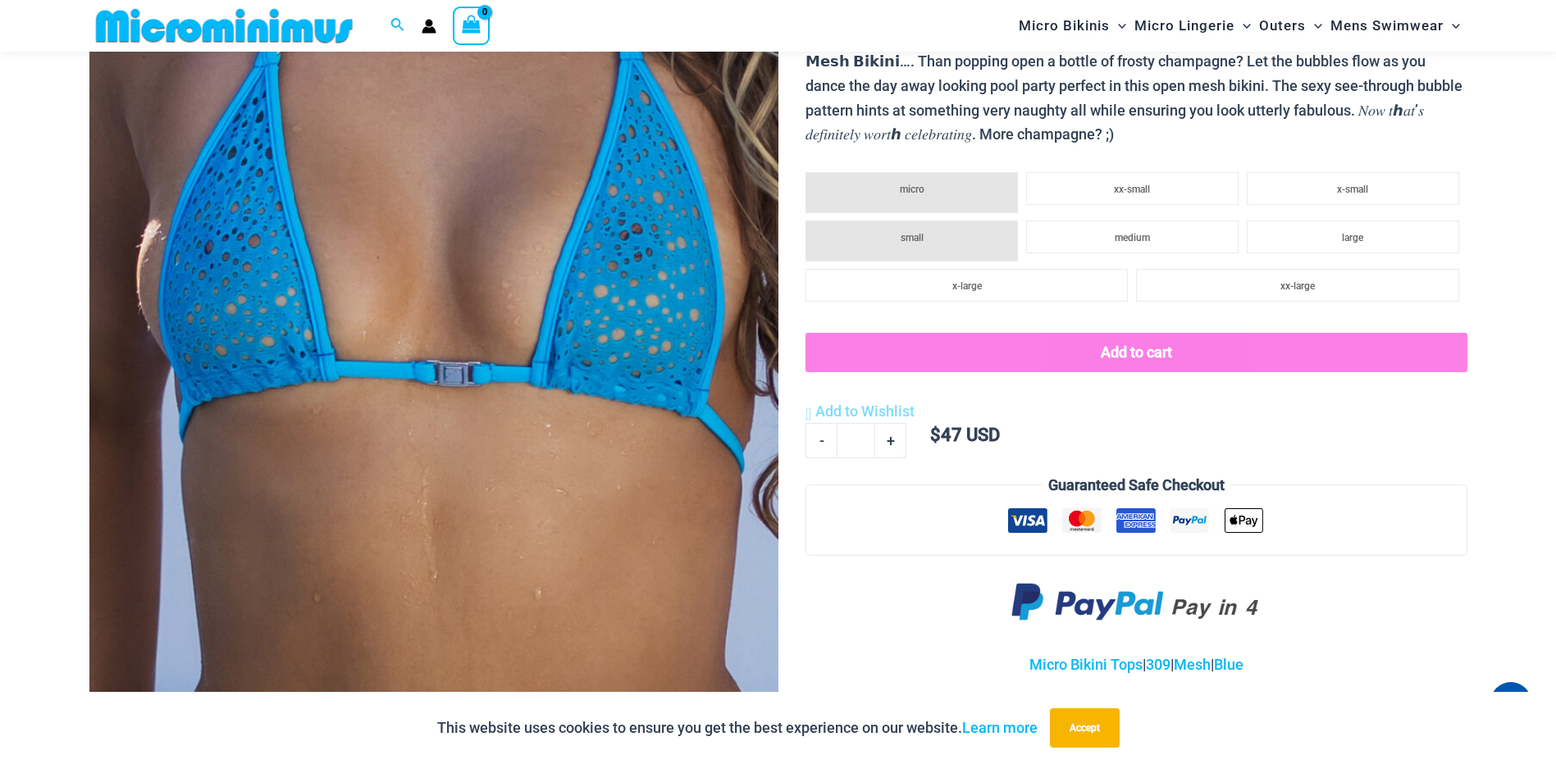
scroll to position [395, 0]
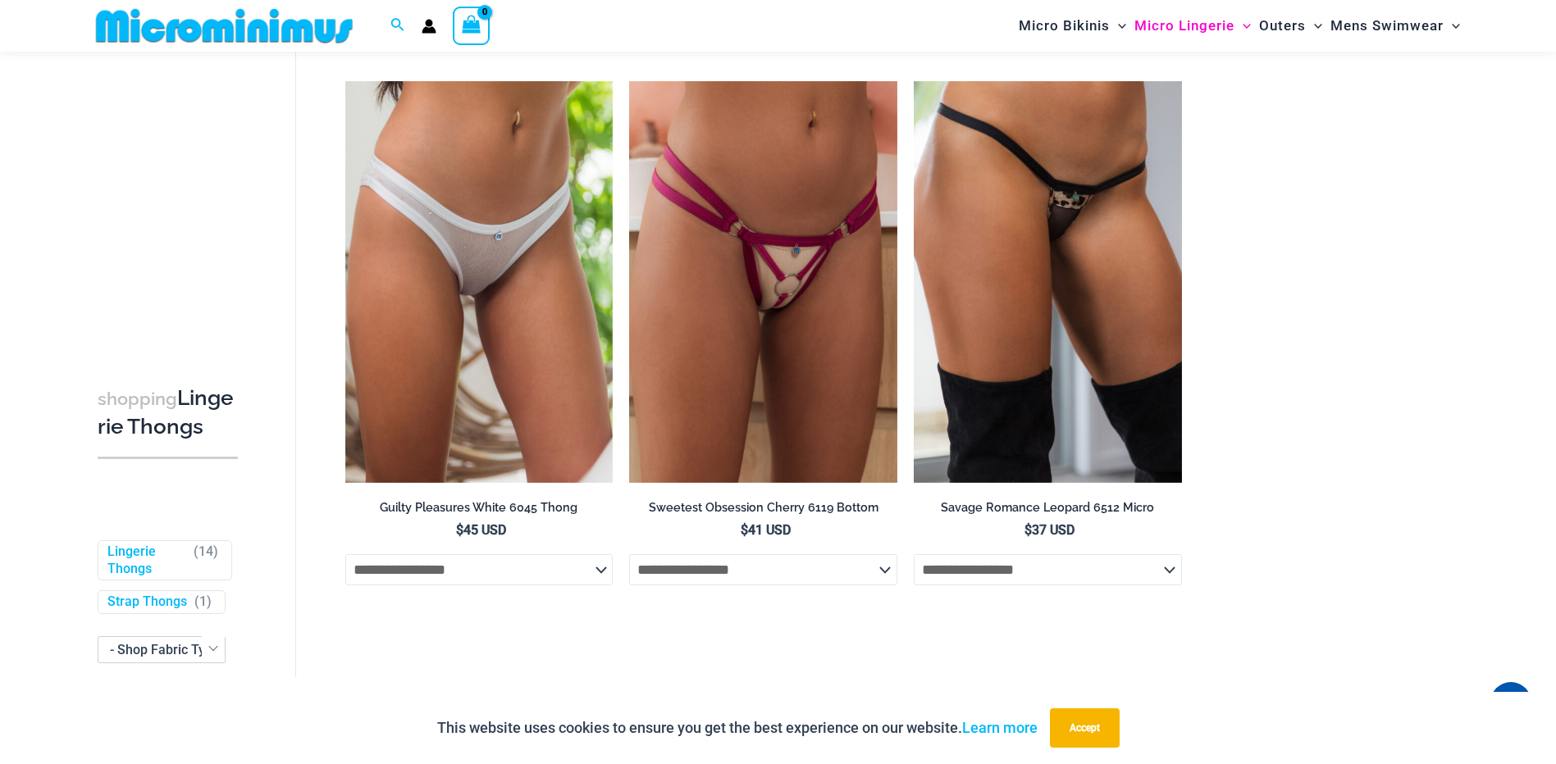
scroll to position [1791, 0]
